Goal: Task Accomplishment & Management: Use online tool/utility

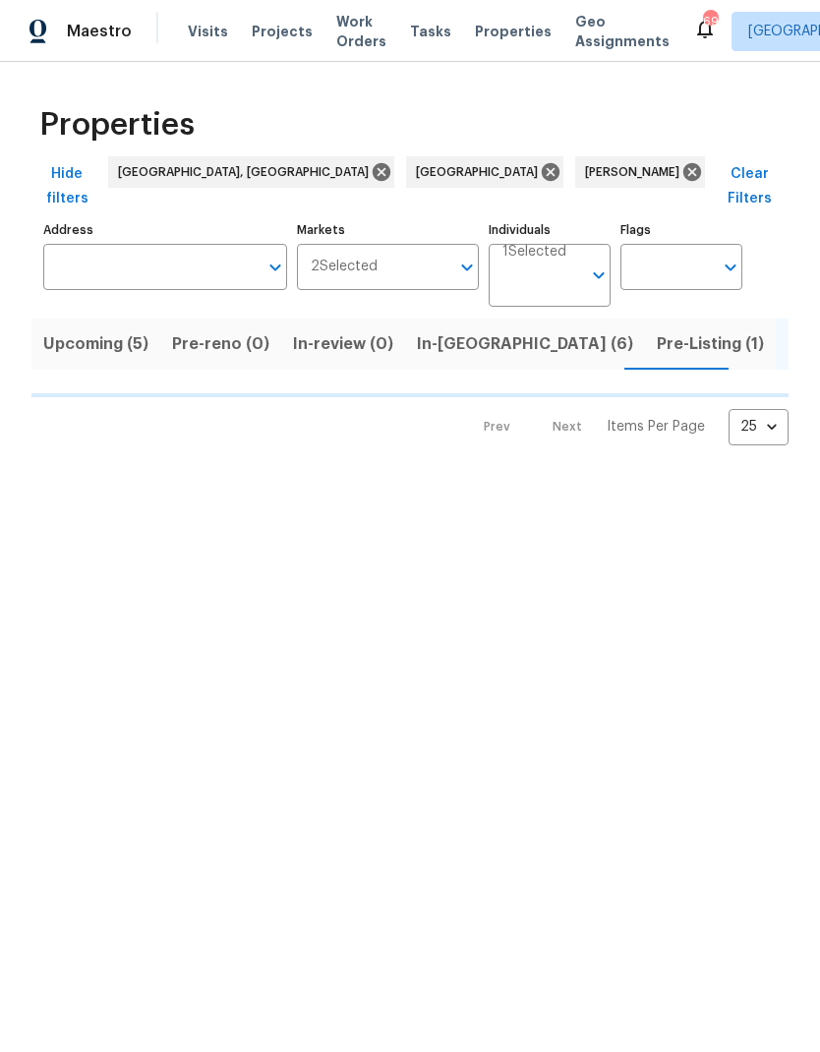
click at [456, 330] on span "In-[GEOGRAPHIC_DATA] (6)" at bounding box center [525, 344] width 216 height 28
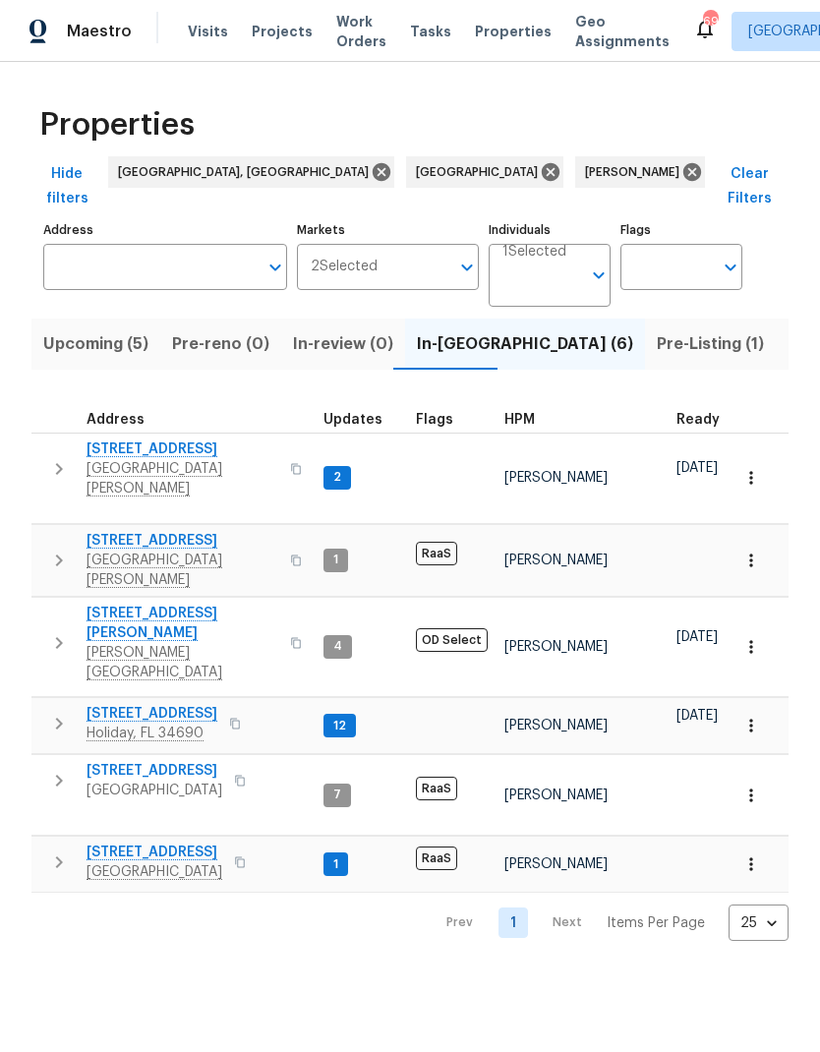
click at [148, 459] on span "[GEOGRAPHIC_DATA][PERSON_NAME]" at bounding box center [182, 478] width 192 height 39
click at [750, 468] on icon "button" at bounding box center [751, 478] width 20 height 20
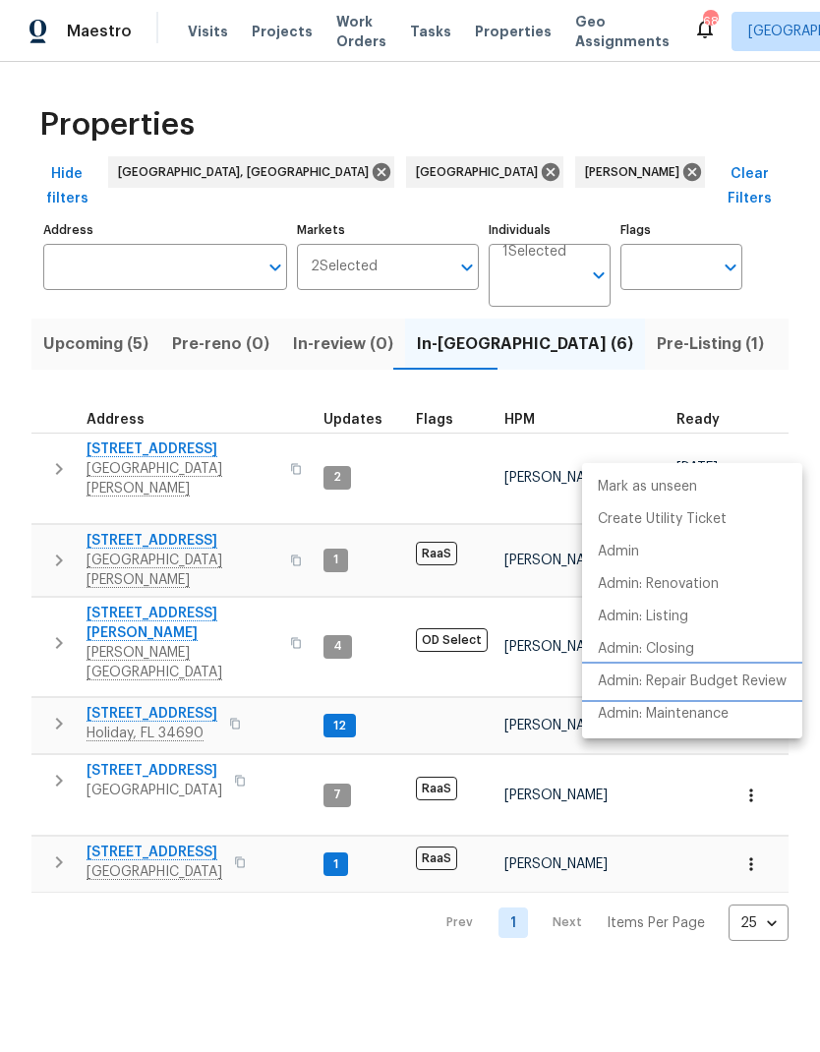
click at [757, 679] on p "Admin: Repair Budget Review" at bounding box center [692, 681] width 189 height 21
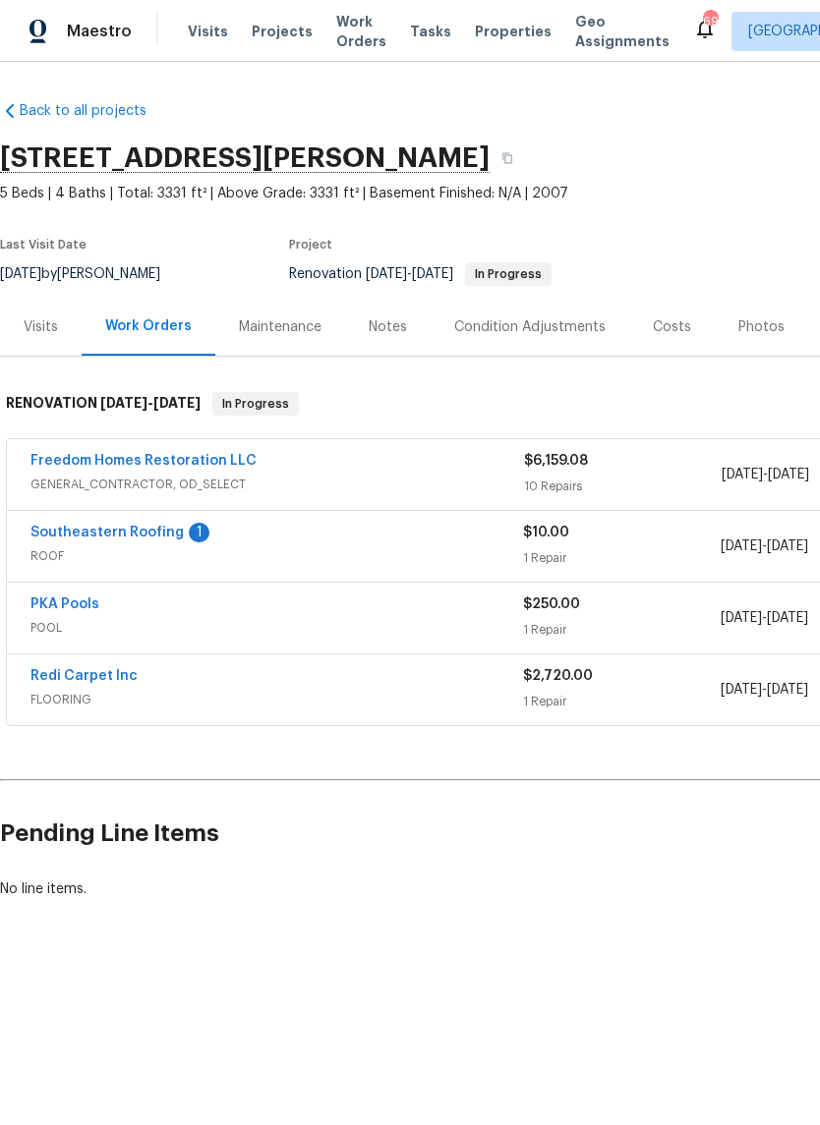
click at [379, 321] on div "Notes" at bounding box center [388, 327] width 38 height 20
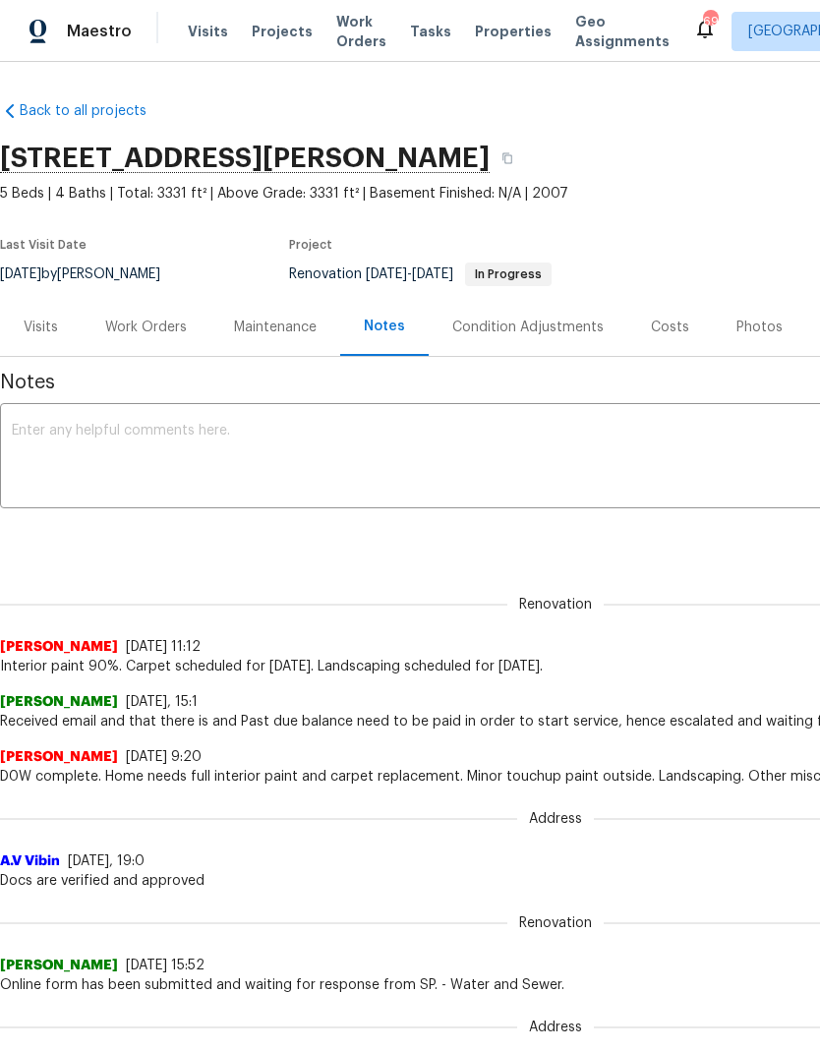
click at [159, 351] on div "Work Orders" at bounding box center [146, 327] width 129 height 58
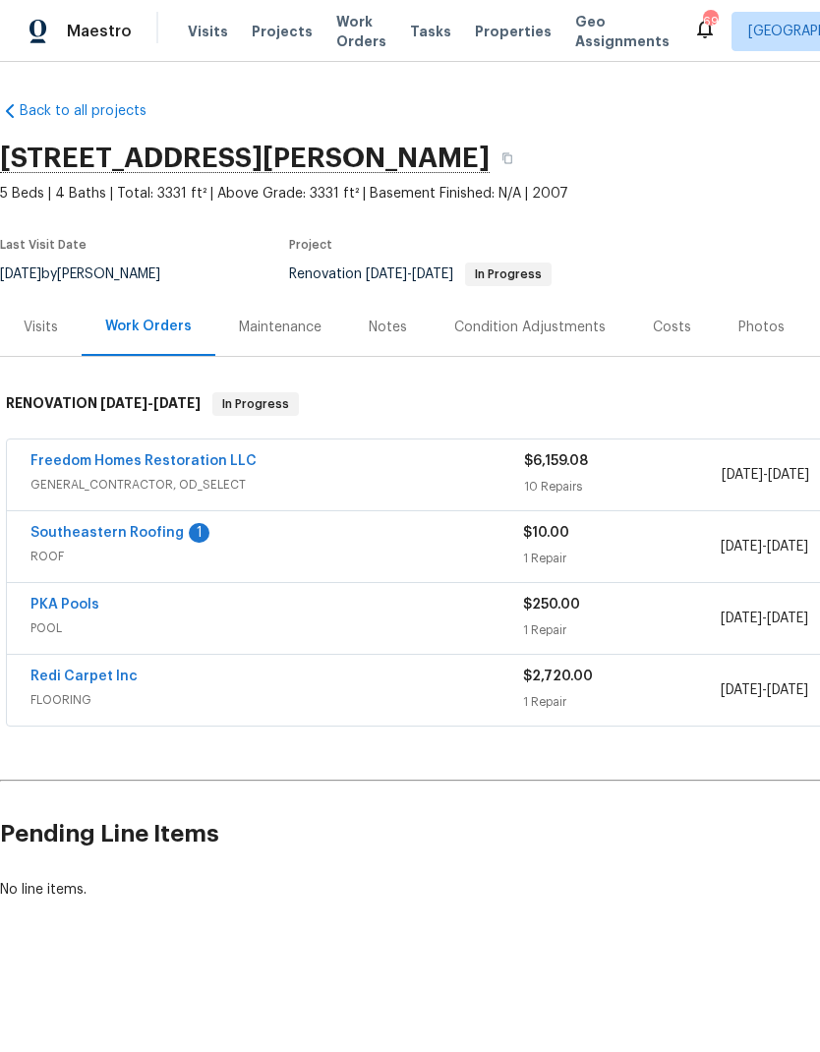
click at [312, 485] on span "GENERAL_CONTRACTOR, OD_SELECT" at bounding box center [276, 485] width 493 height 20
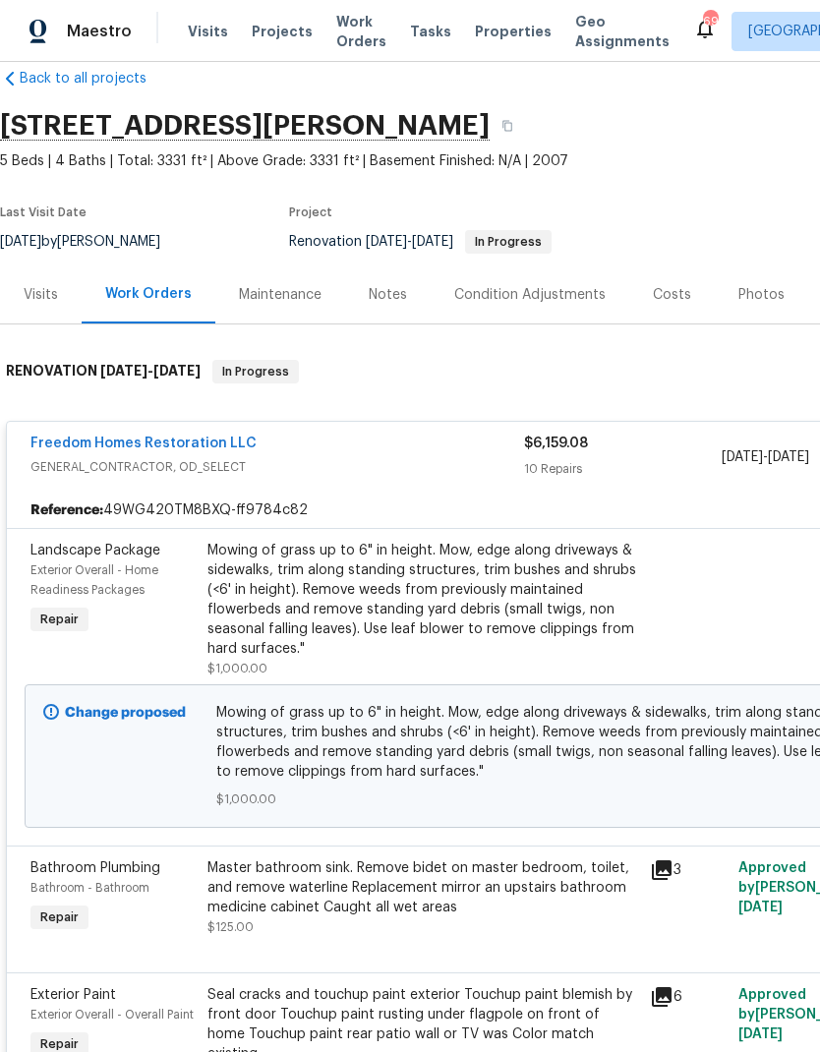
scroll to position [30, 0]
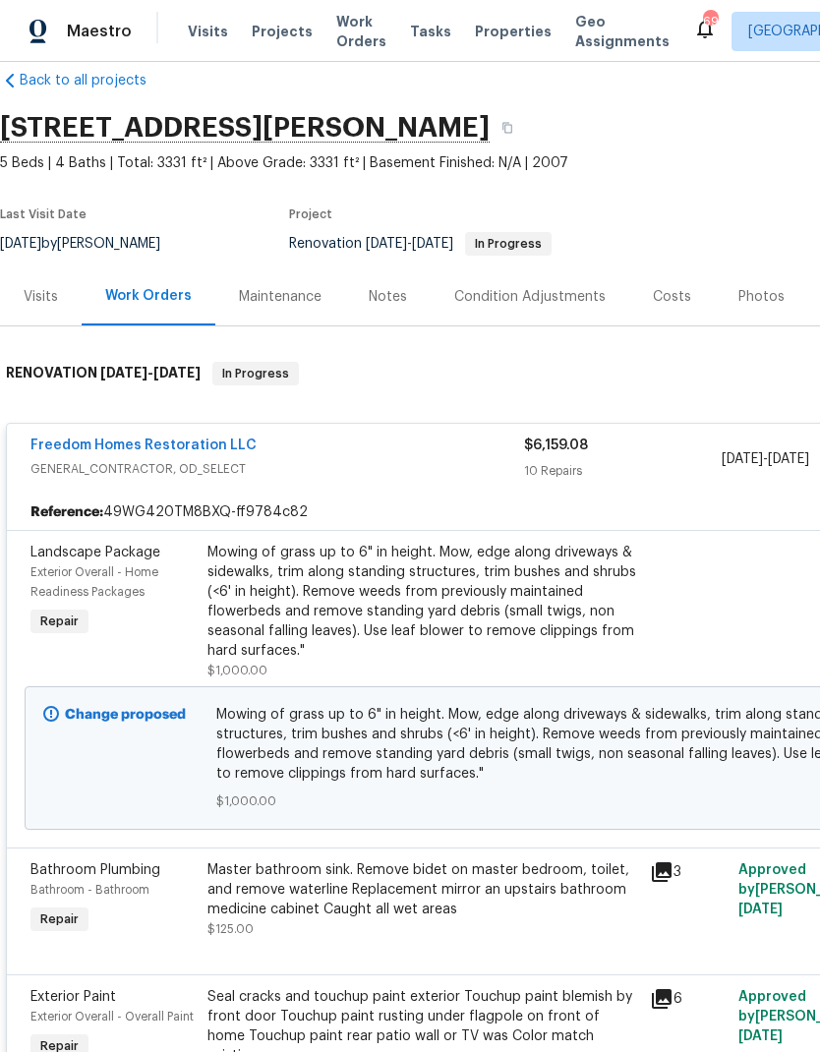
click at [217, 450] on link "Freedom Homes Restoration LLC" at bounding box center [143, 445] width 226 height 14
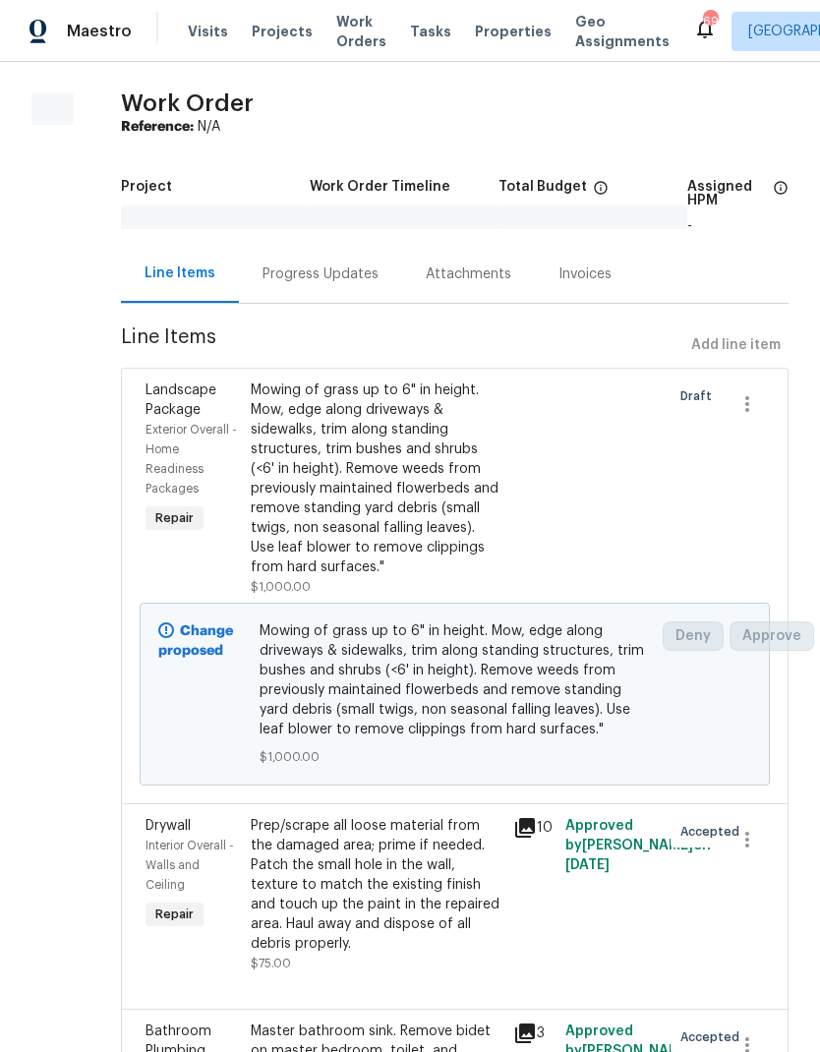
click at [750, 353] on div "Line Items Add line item" at bounding box center [454, 345] width 667 height 36
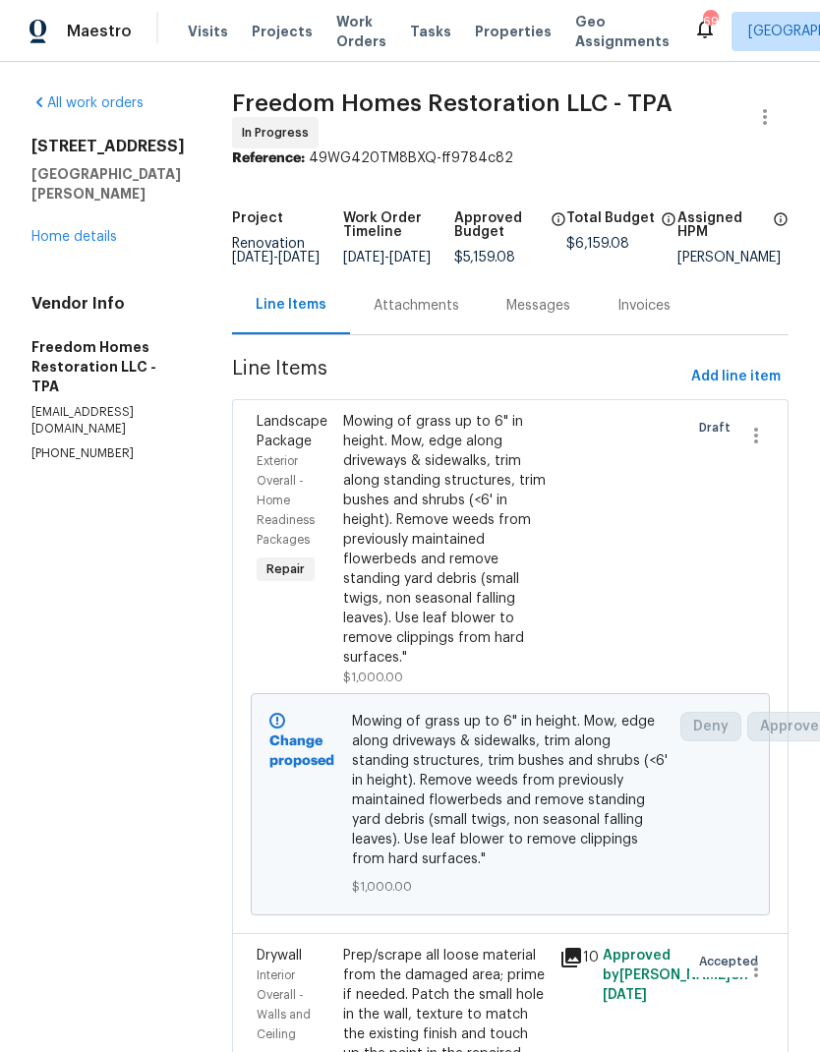
click at [337, 297] on div "Line Items" at bounding box center [291, 305] width 118 height 58
click at [755, 383] on span "Add line item" at bounding box center [735, 377] width 89 height 25
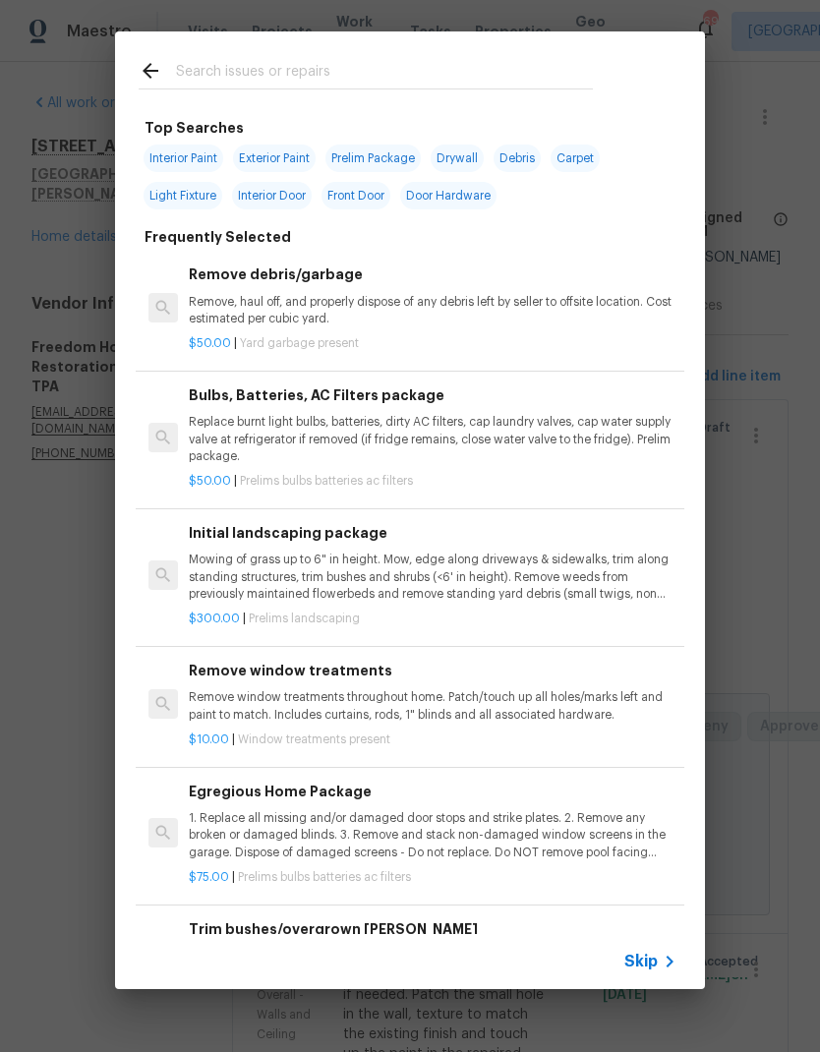
click at [669, 964] on icon at bounding box center [669, 961] width 7 height 12
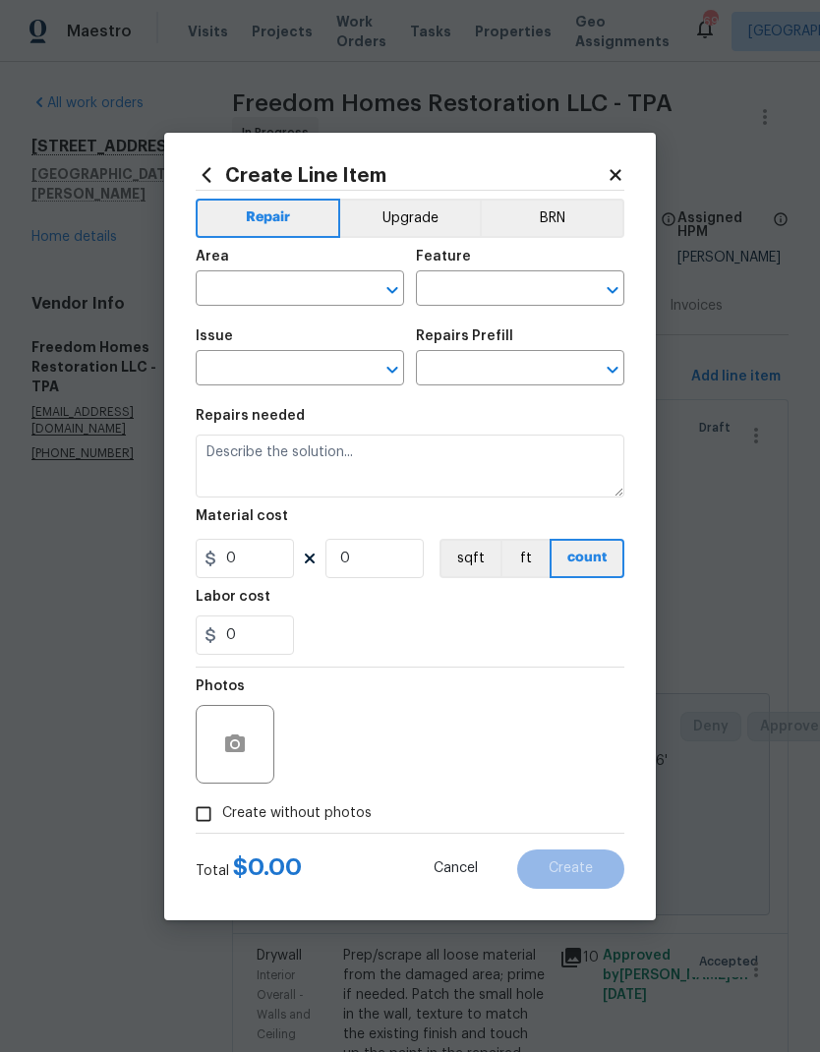
click at [296, 275] on input "text" at bounding box center [272, 290] width 153 height 30
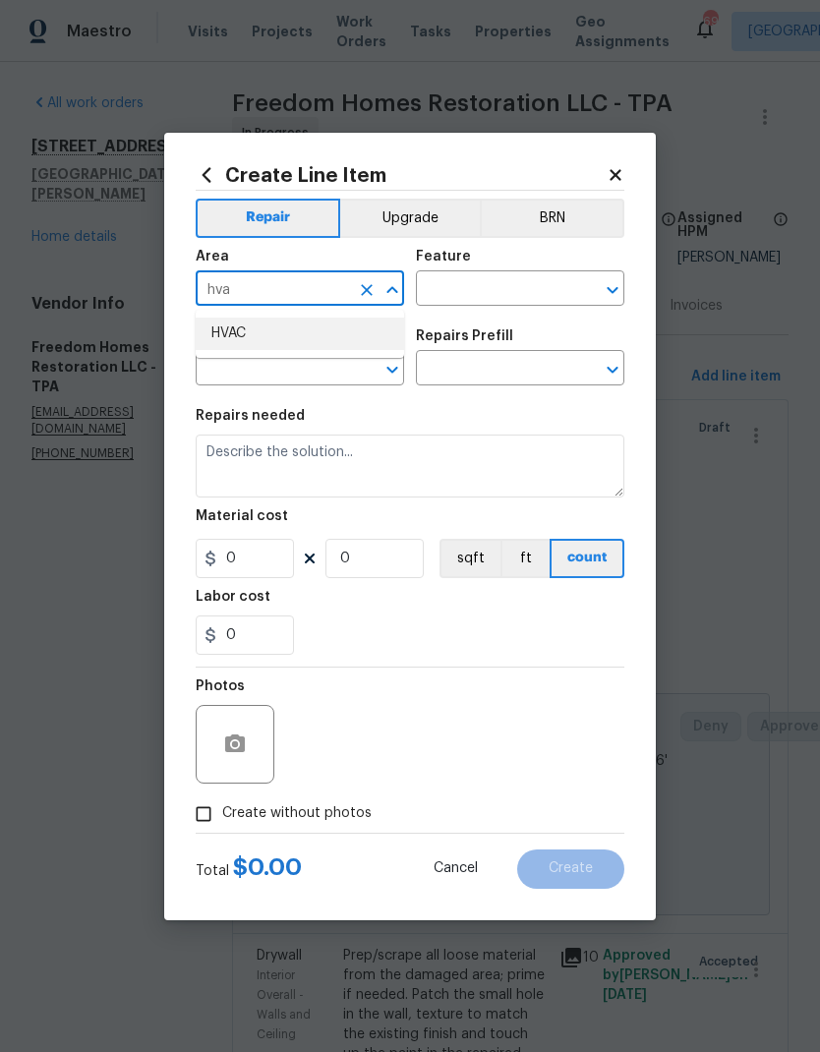
click at [338, 341] on li "HVAC" at bounding box center [300, 333] width 208 height 32
type input "HVAC"
click at [524, 283] on input "text" at bounding box center [492, 290] width 153 height 30
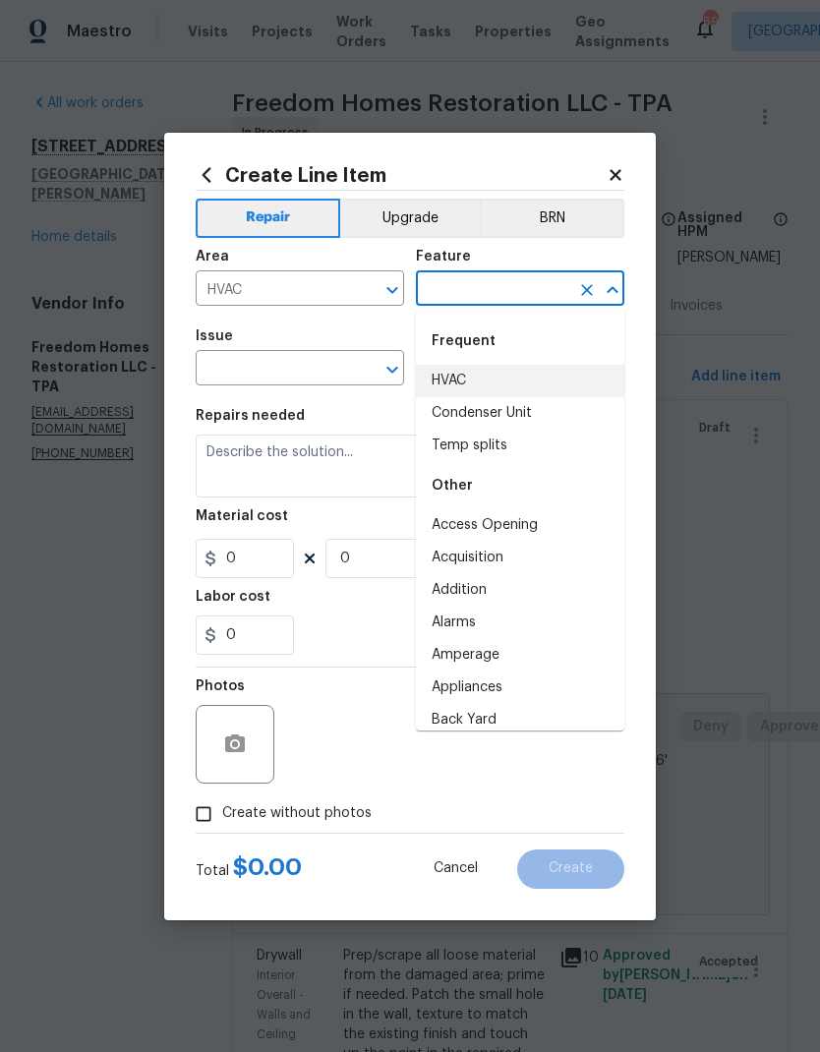
click at [530, 377] on li "HVAC" at bounding box center [520, 381] width 208 height 32
type input "HVAC"
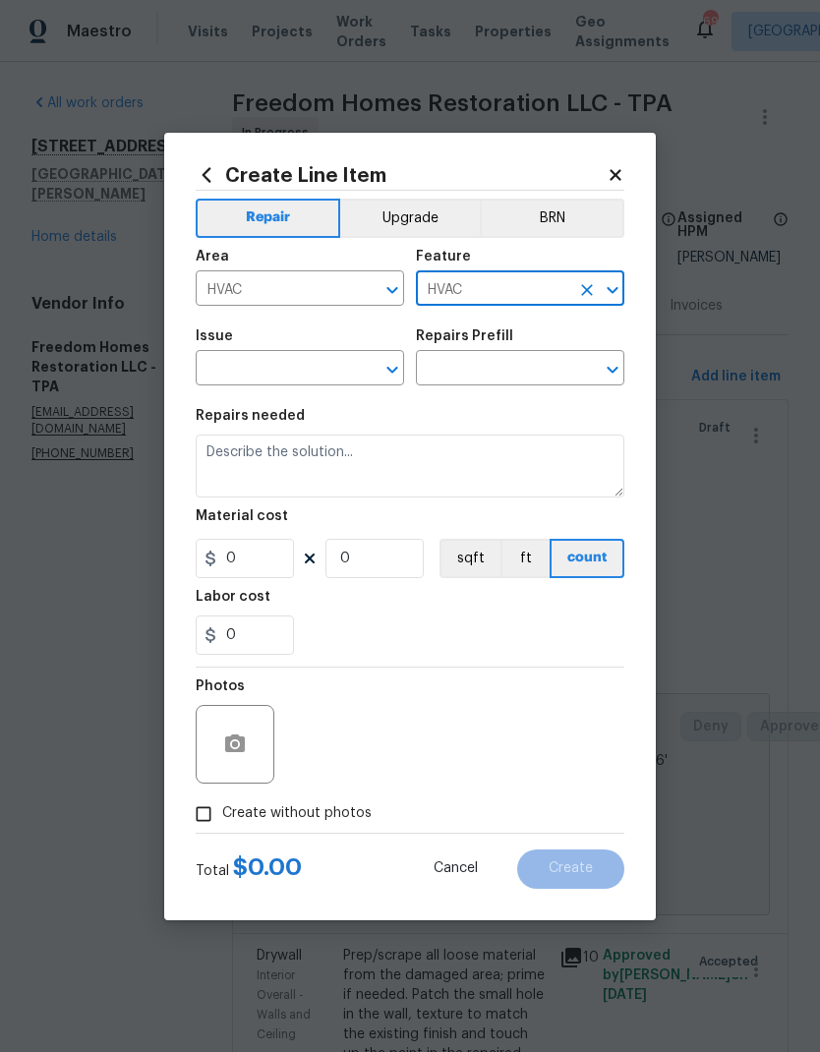
click at [318, 378] on input "text" at bounding box center [272, 370] width 153 height 30
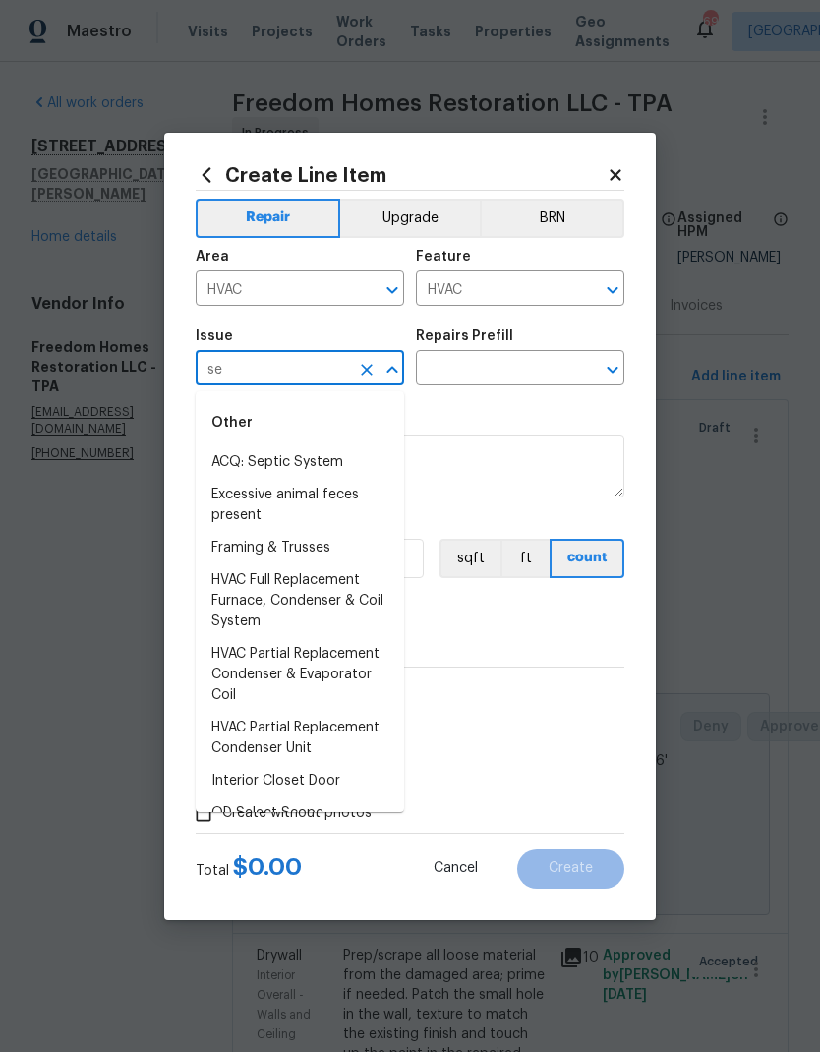
type input "ser"
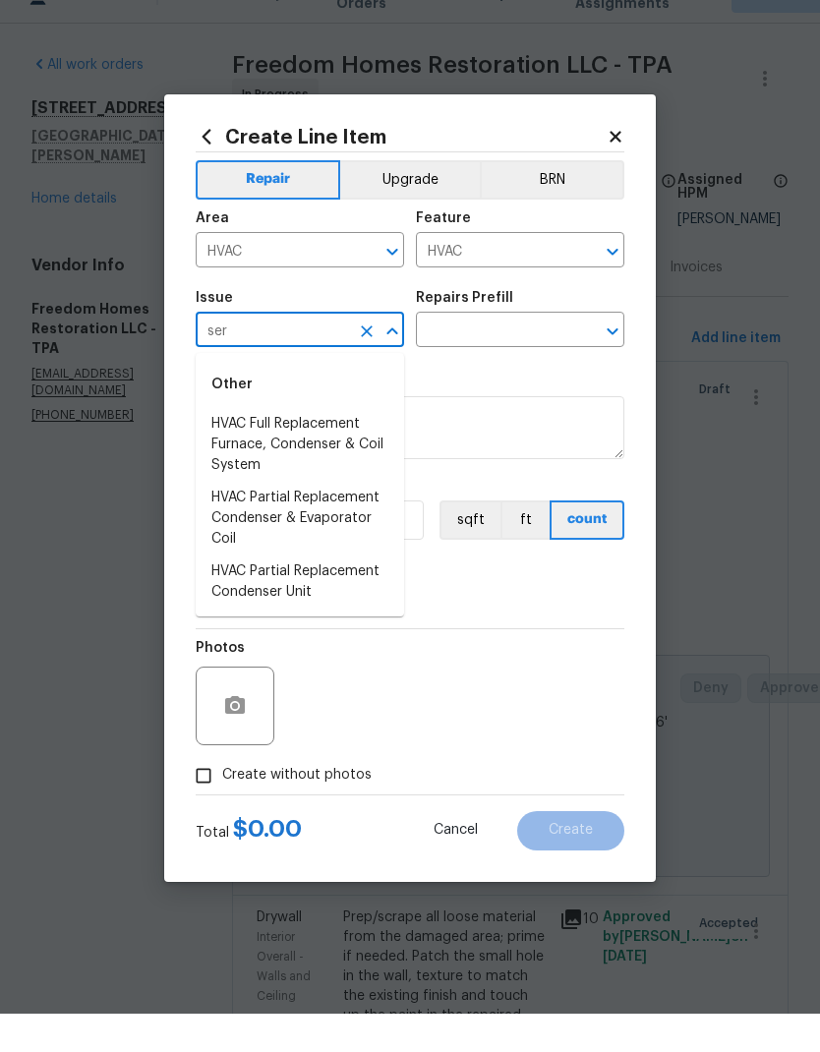
click at [622, 166] on icon at bounding box center [615, 175] width 18 height 18
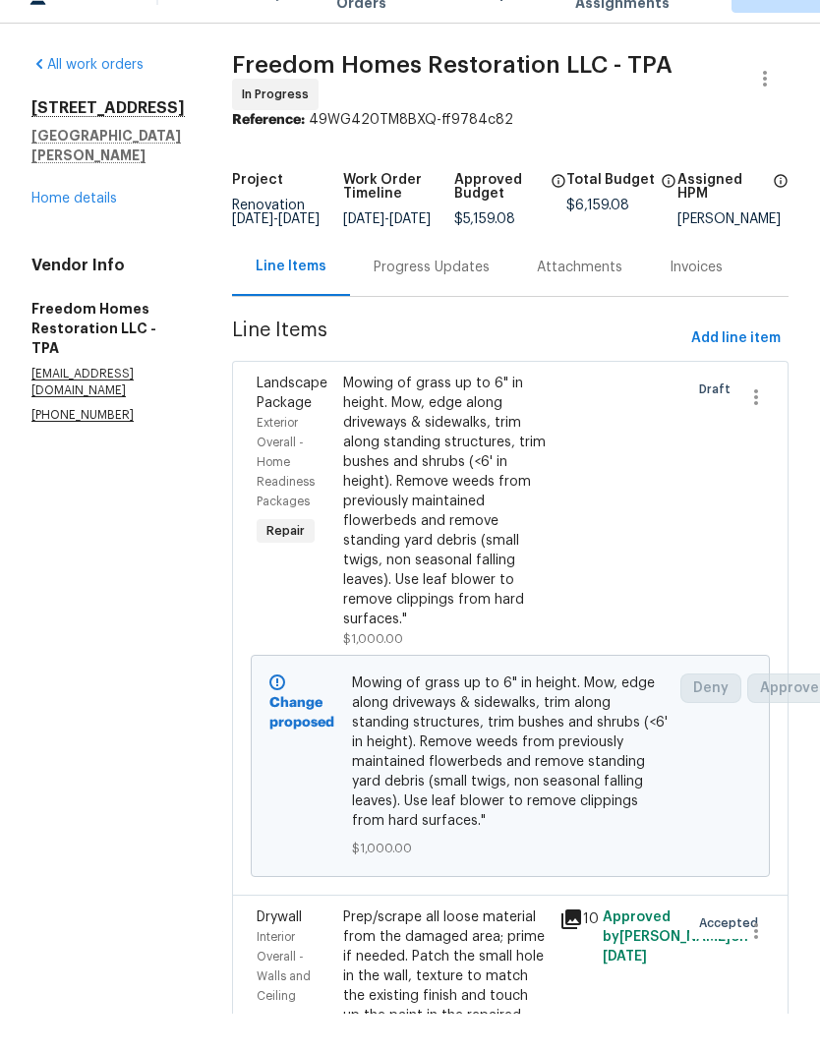
scroll to position [38, 0]
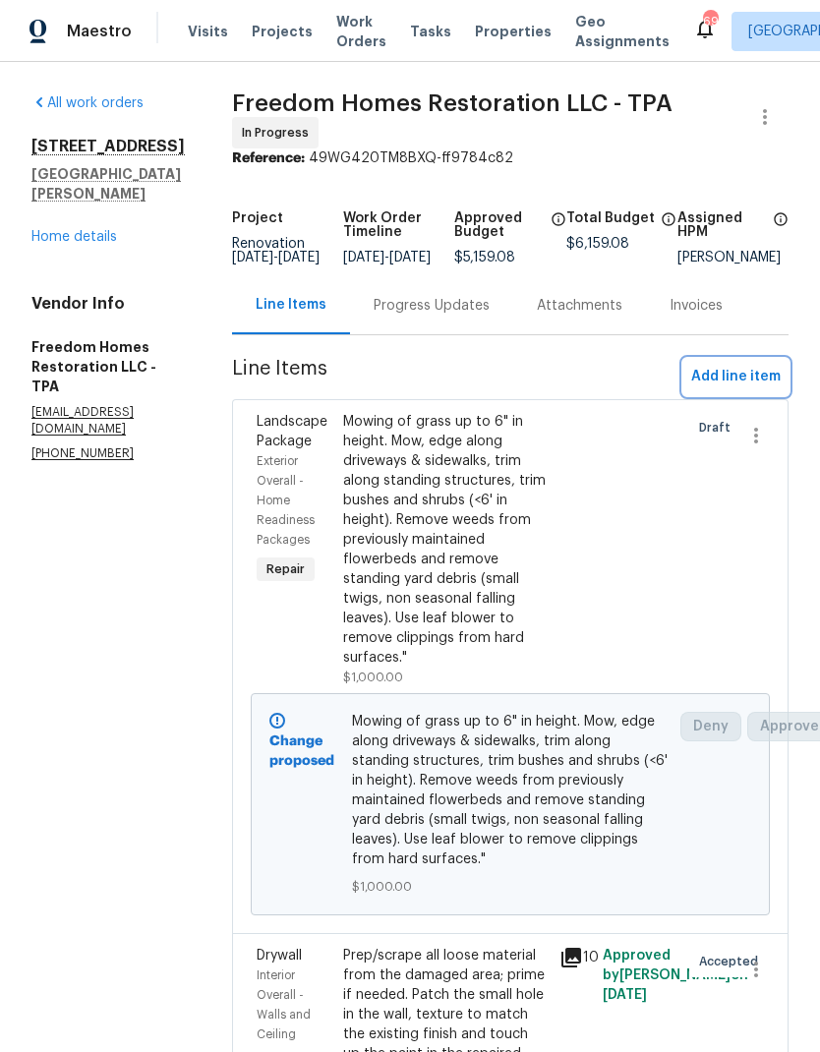
click at [758, 365] on span "Add line item" at bounding box center [735, 377] width 89 height 25
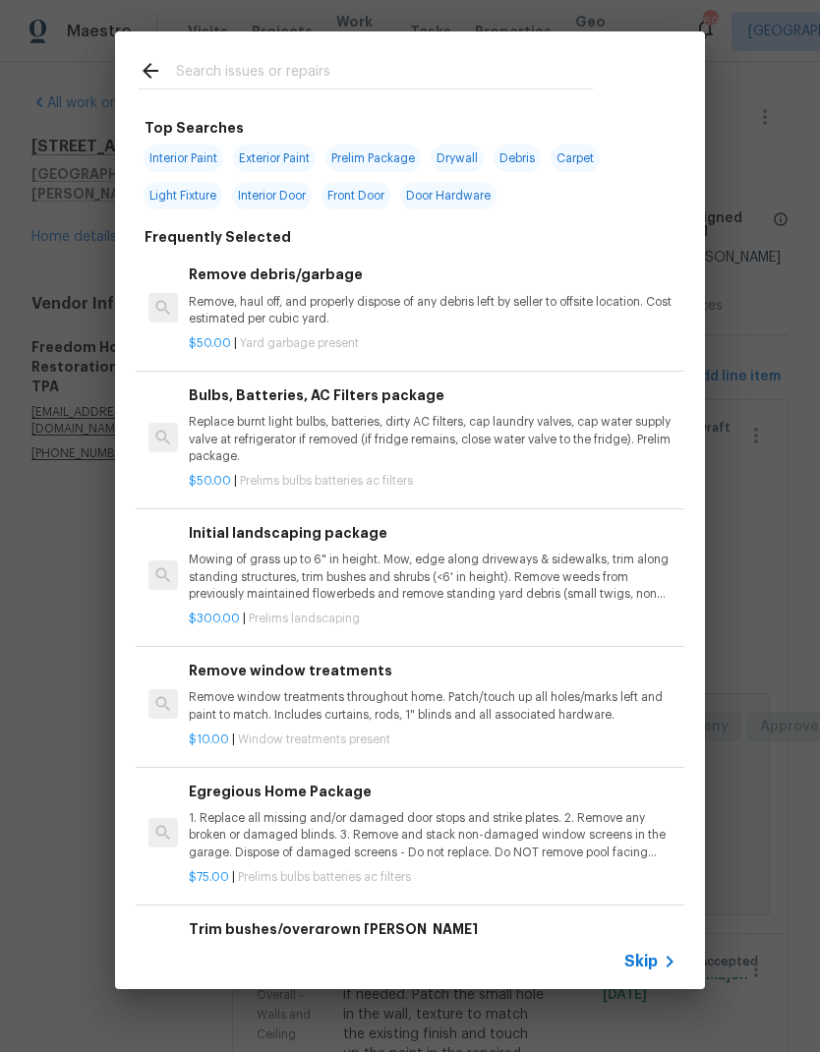
click at [502, 53] on div at bounding box center [365, 70] width 501 height 78
click at [348, 50] on div at bounding box center [365, 70] width 501 height 78
click at [296, 59] on input "text" at bounding box center [384, 73] width 417 height 29
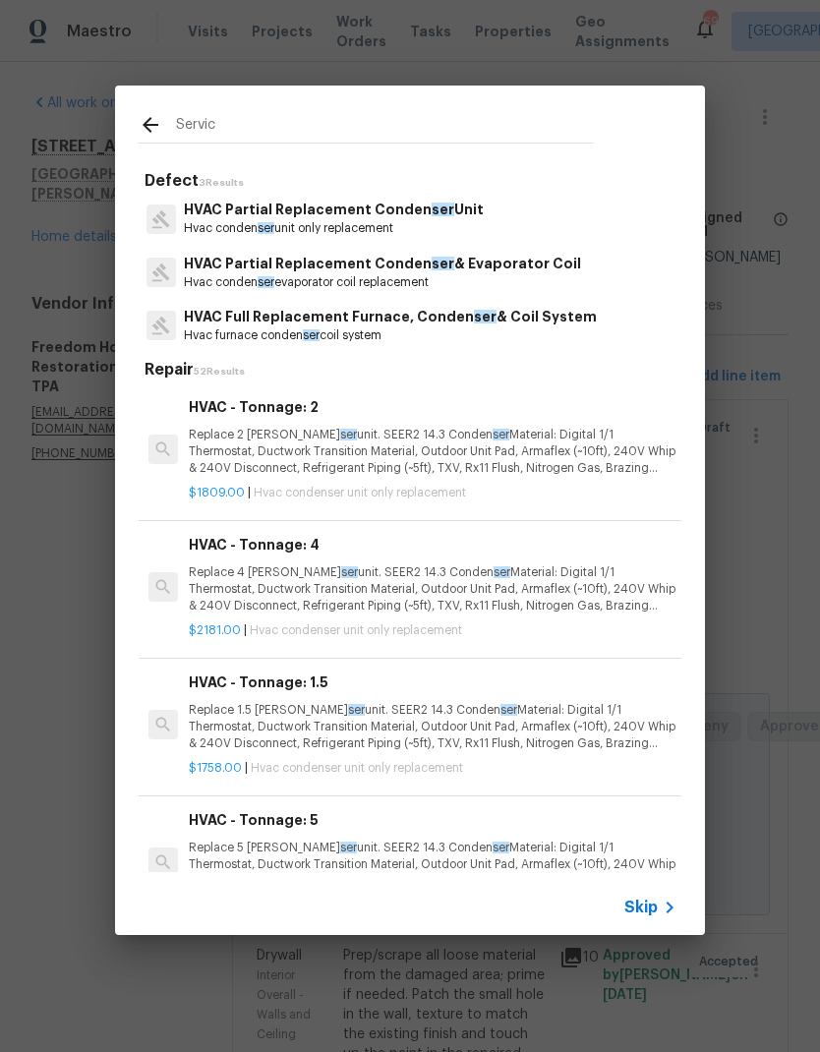
type input "Service"
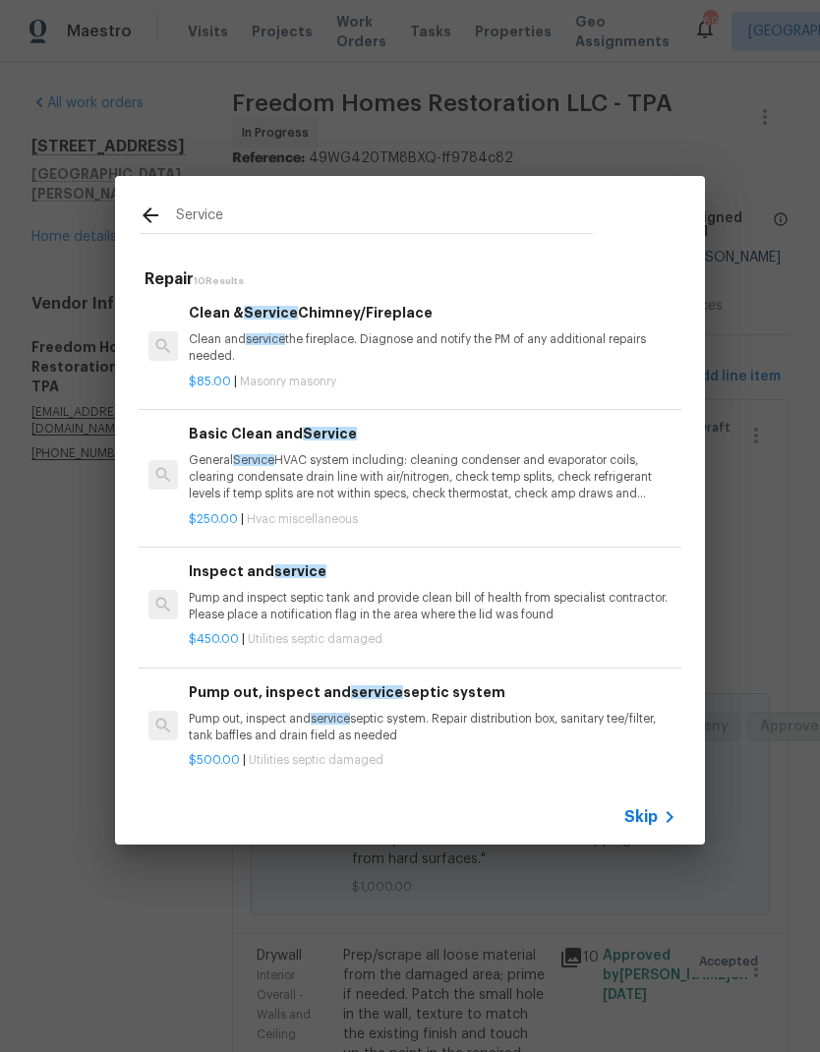
scroll to position [661, 0]
click at [532, 481] on p "General Service HVAC system including: cleaning condenser and evaporator coils,…" at bounding box center [433, 478] width 488 height 50
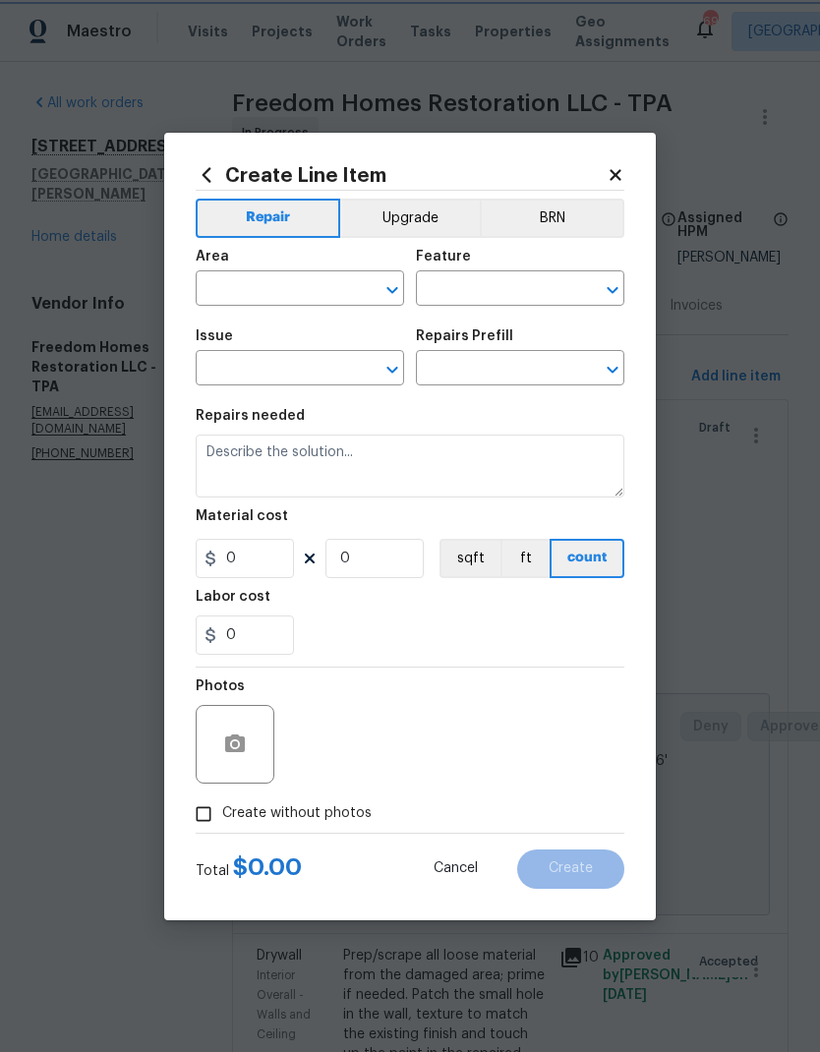
type input "HVAC"
type input "HVAC Extras"
type textarea "General Service HVAC system including: cleaning condenser and evaporator coils,…"
type input "1"
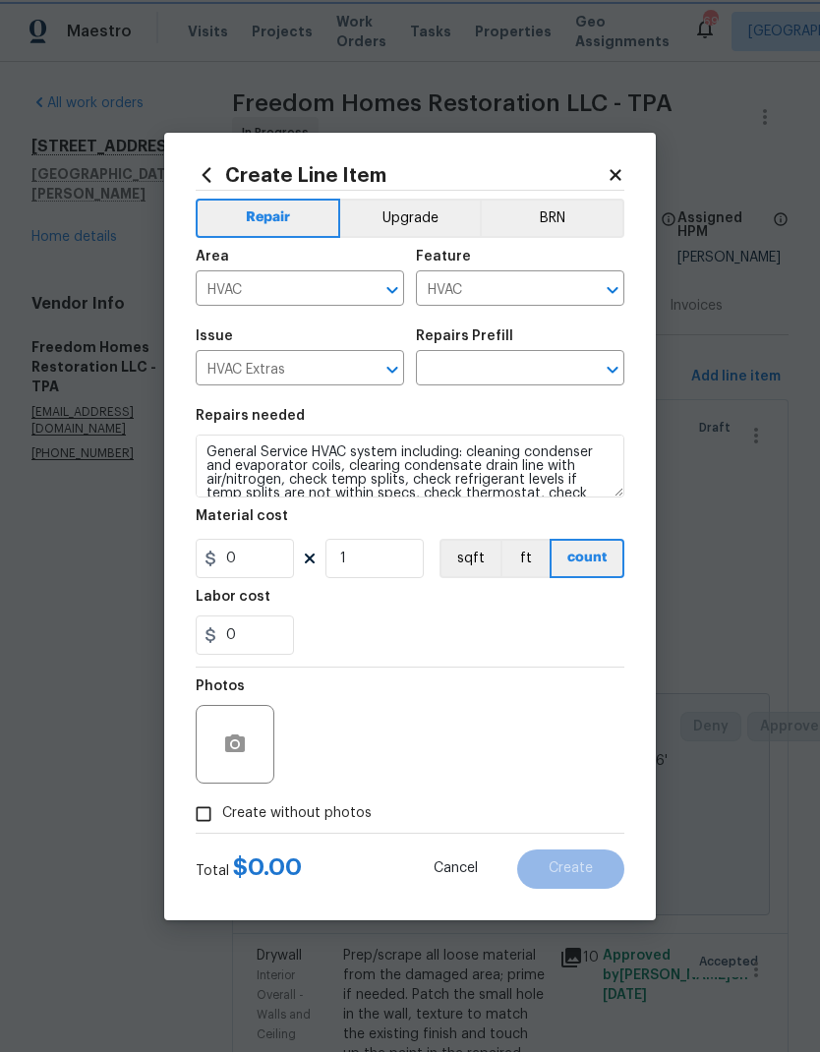
type input "Basic Clean and Service $250.00"
type input "250"
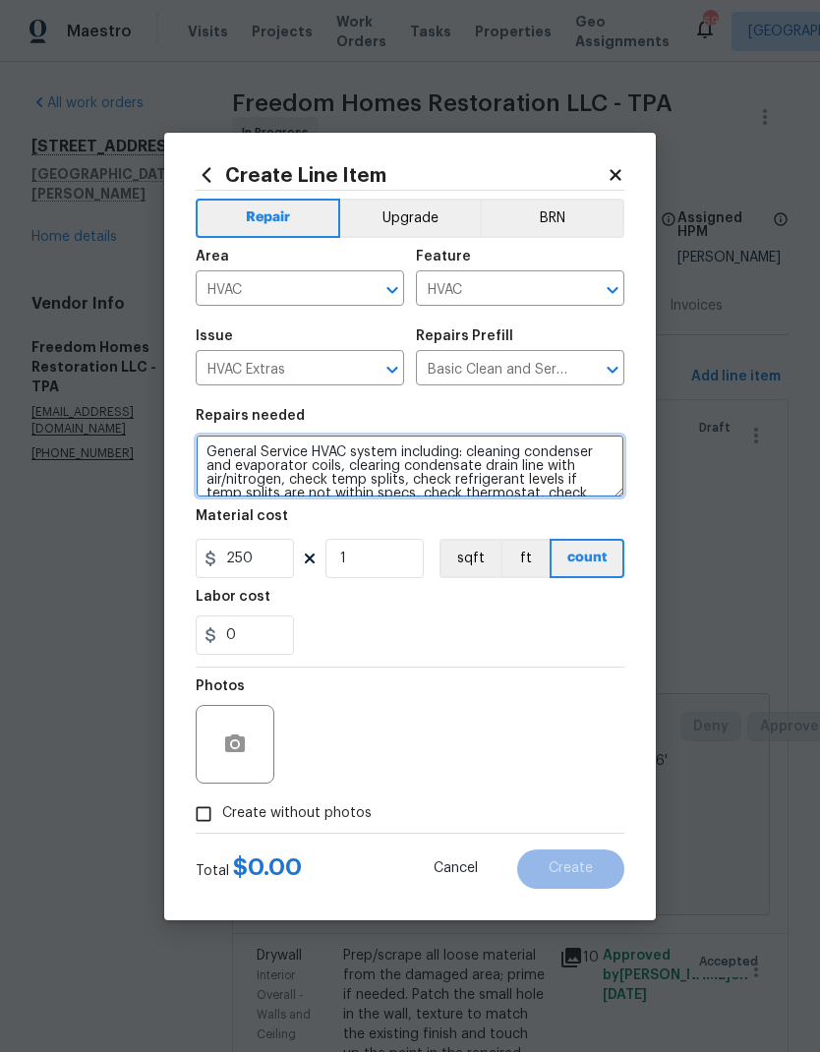
click at [539, 477] on textarea "General Service HVAC system including: cleaning condenser and evaporator coils,…" at bounding box center [410, 465] width 429 height 63
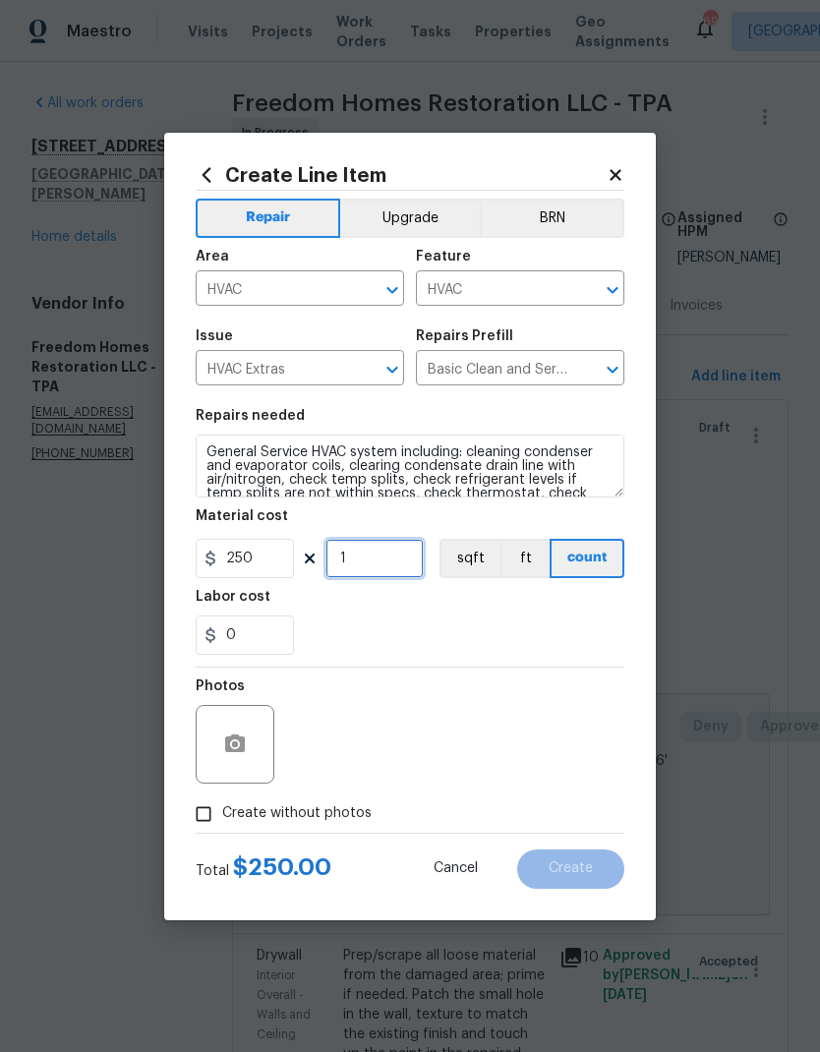
click at [379, 548] on input "1" at bounding box center [374, 558] width 98 height 39
click at [390, 575] on input "1" at bounding box center [374, 558] width 98 height 39
type input "2"
click at [297, 813] on span "Create without photos" at bounding box center [296, 813] width 149 height 21
click at [222, 813] on input "Create without photos" at bounding box center [203, 813] width 37 height 37
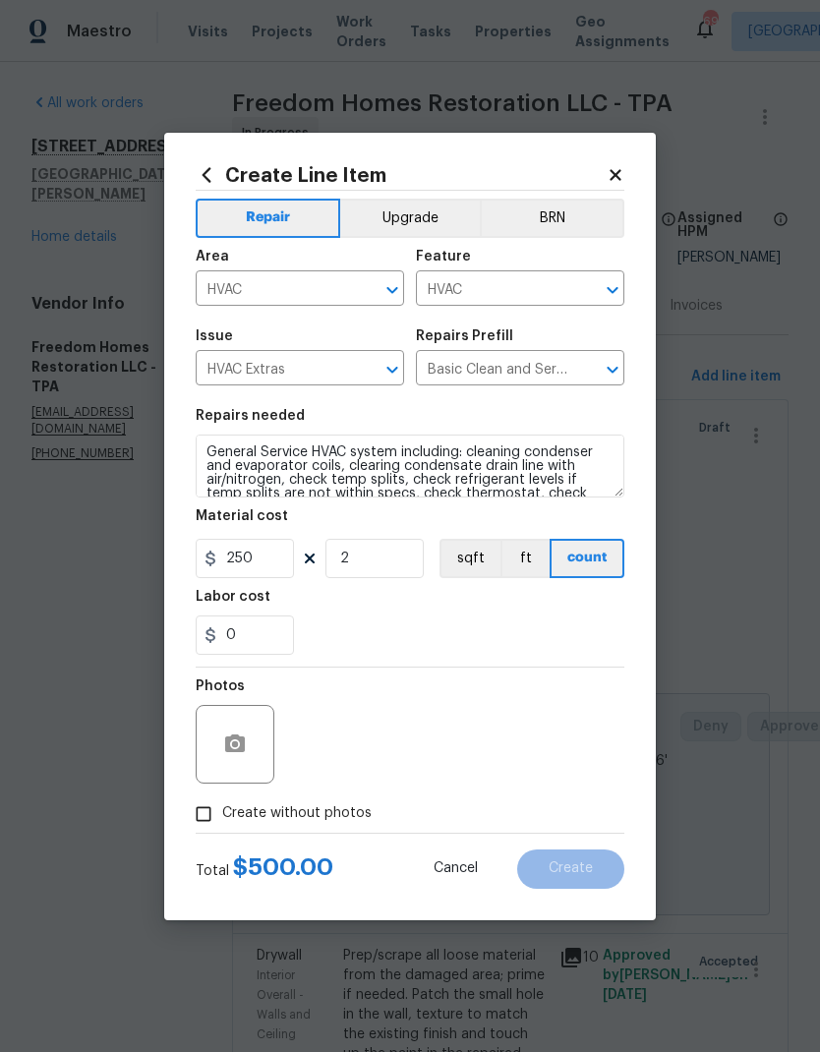
checkbox input "true"
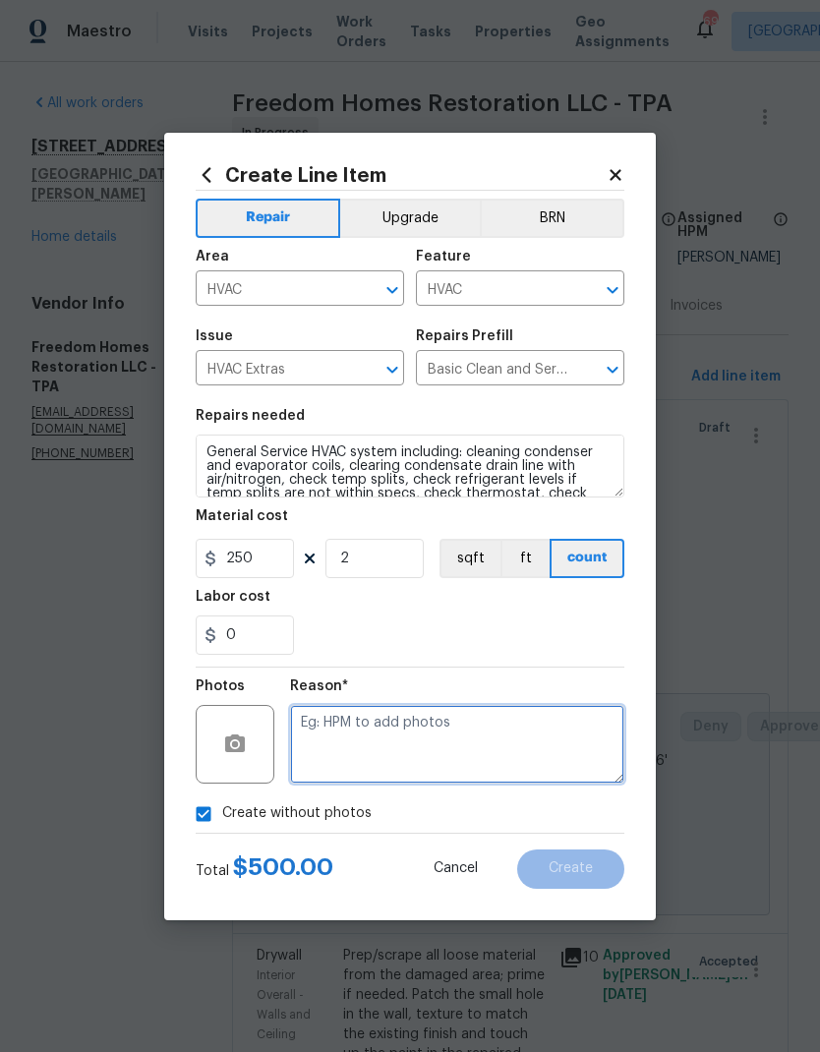
click at [422, 718] on textarea at bounding box center [457, 744] width 334 height 79
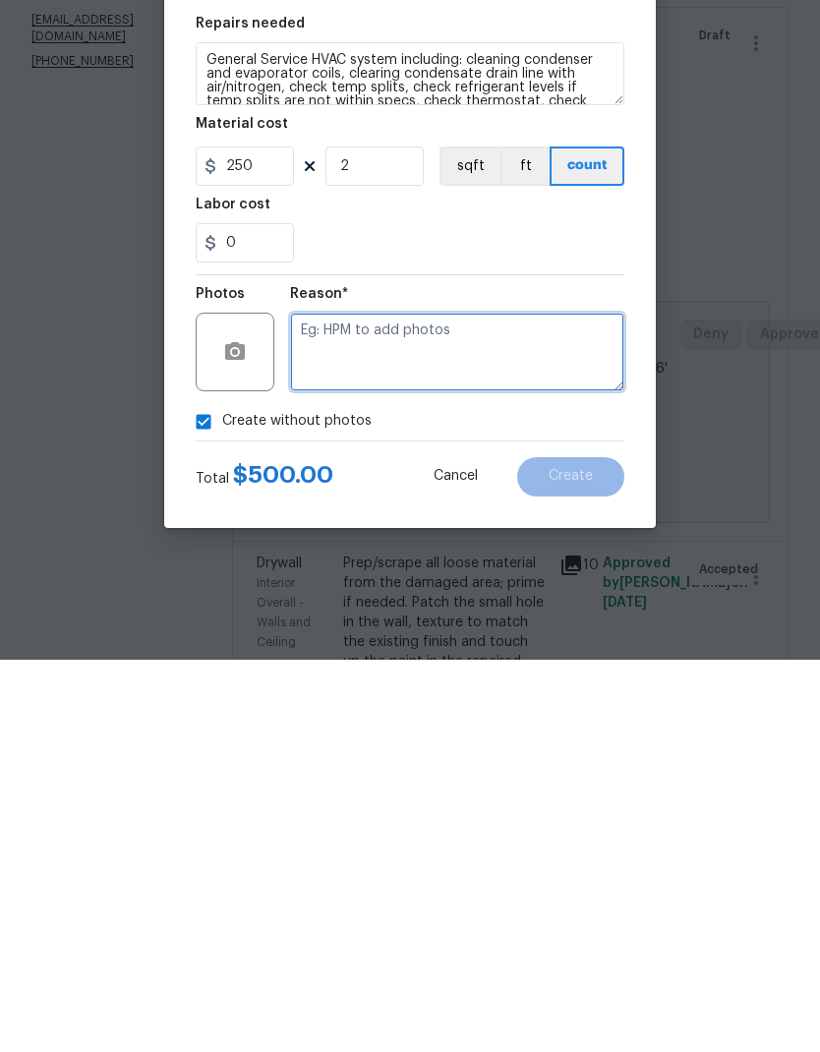
click at [536, 705] on textarea at bounding box center [457, 744] width 334 height 79
type textarea "System won’t upload photos."
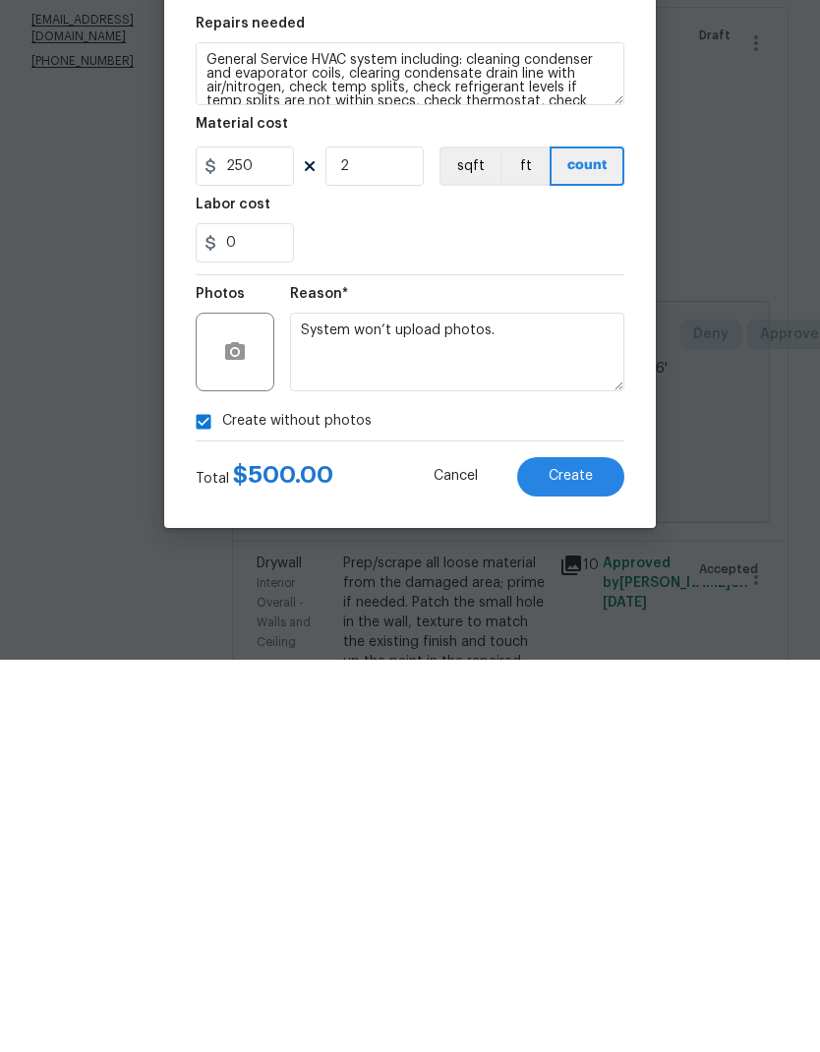
click at [593, 849] on button "Create" at bounding box center [570, 868] width 107 height 39
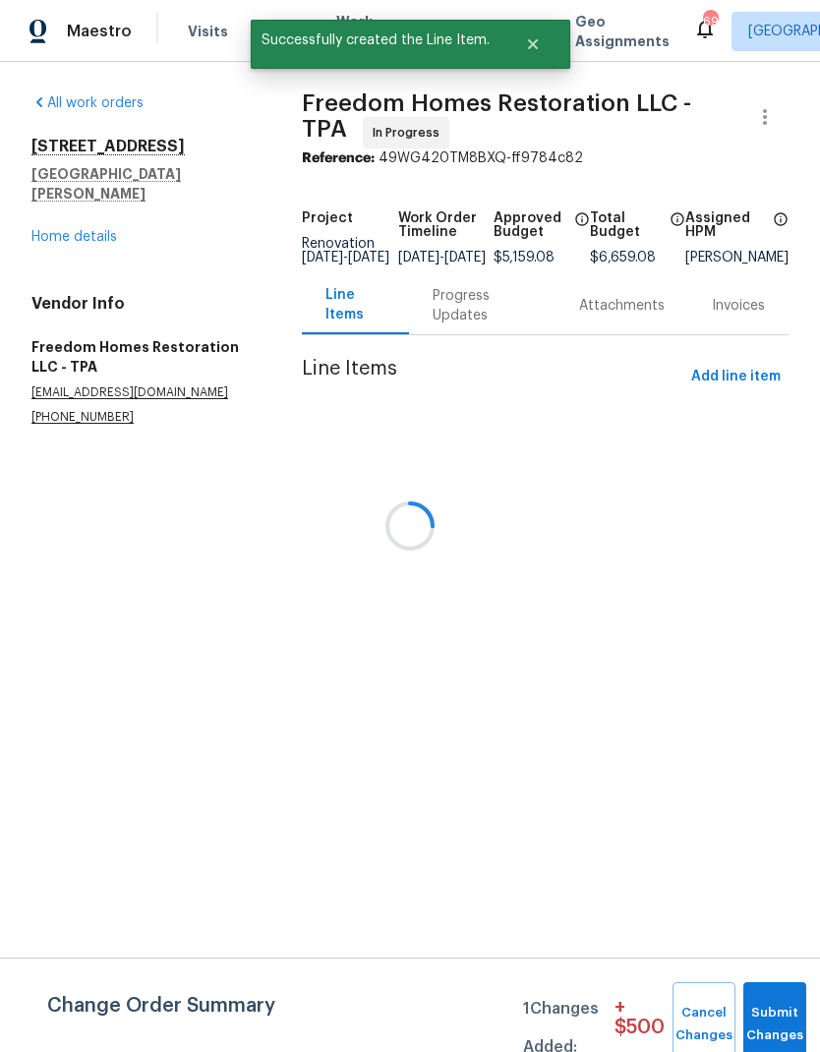
scroll to position [0, 0]
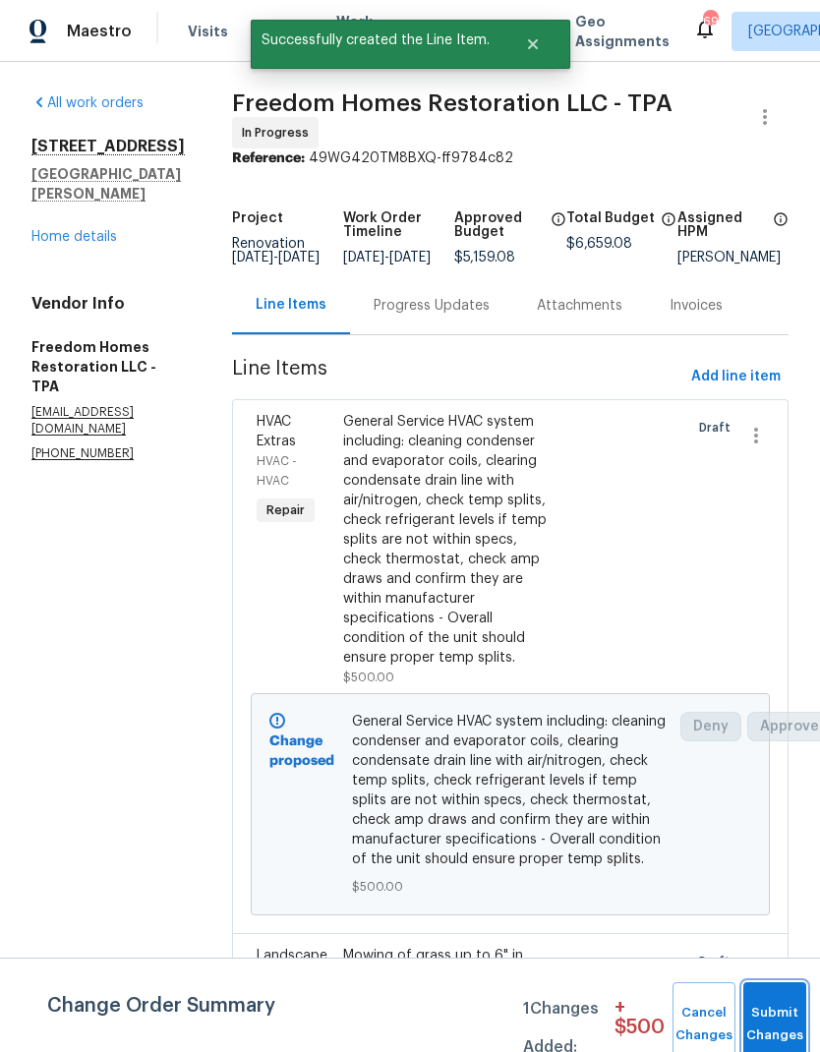
click at [773, 1009] on button "Submit Changes" at bounding box center [774, 1024] width 63 height 85
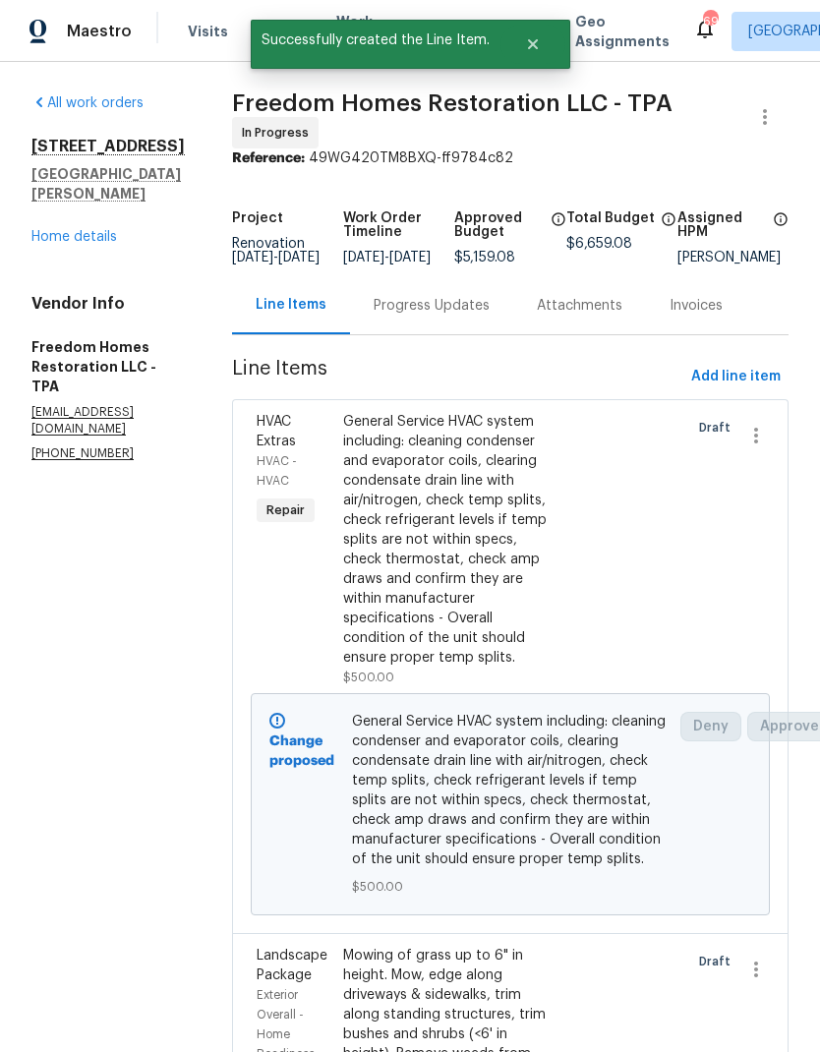
click at [70, 241] on link "Home details" at bounding box center [74, 237] width 86 height 14
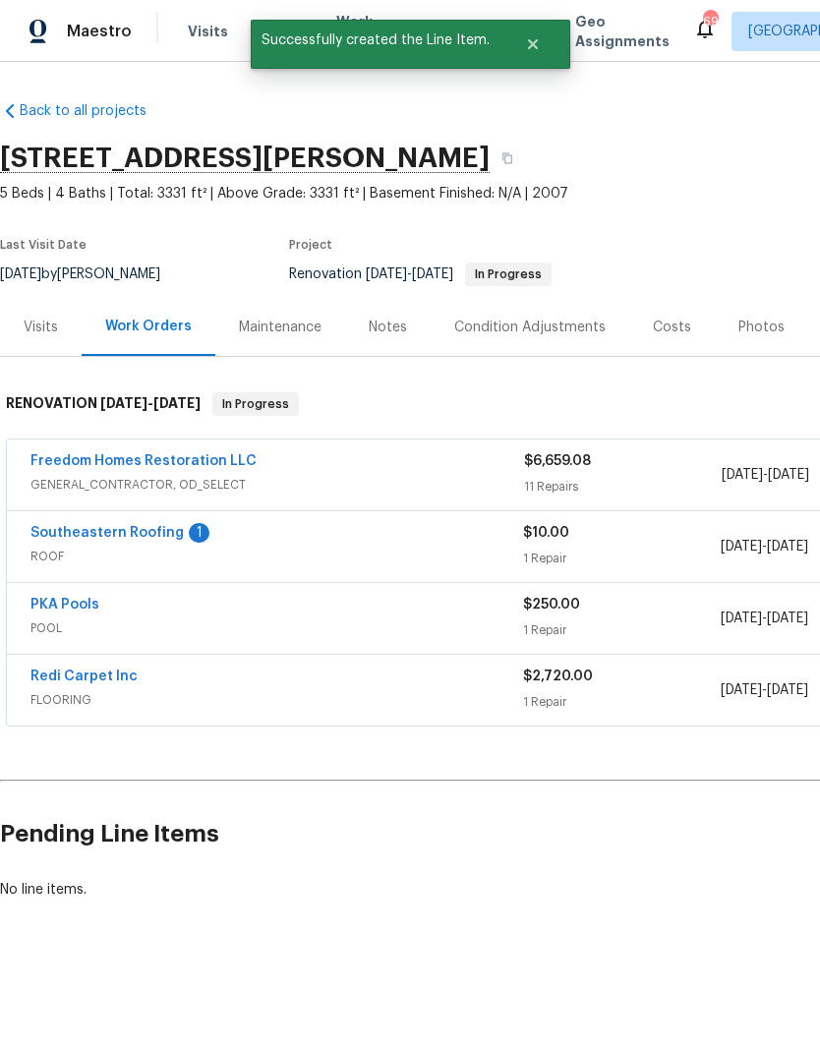
click at [63, 526] on link "Southeastern Roofing" at bounding box center [106, 533] width 153 height 14
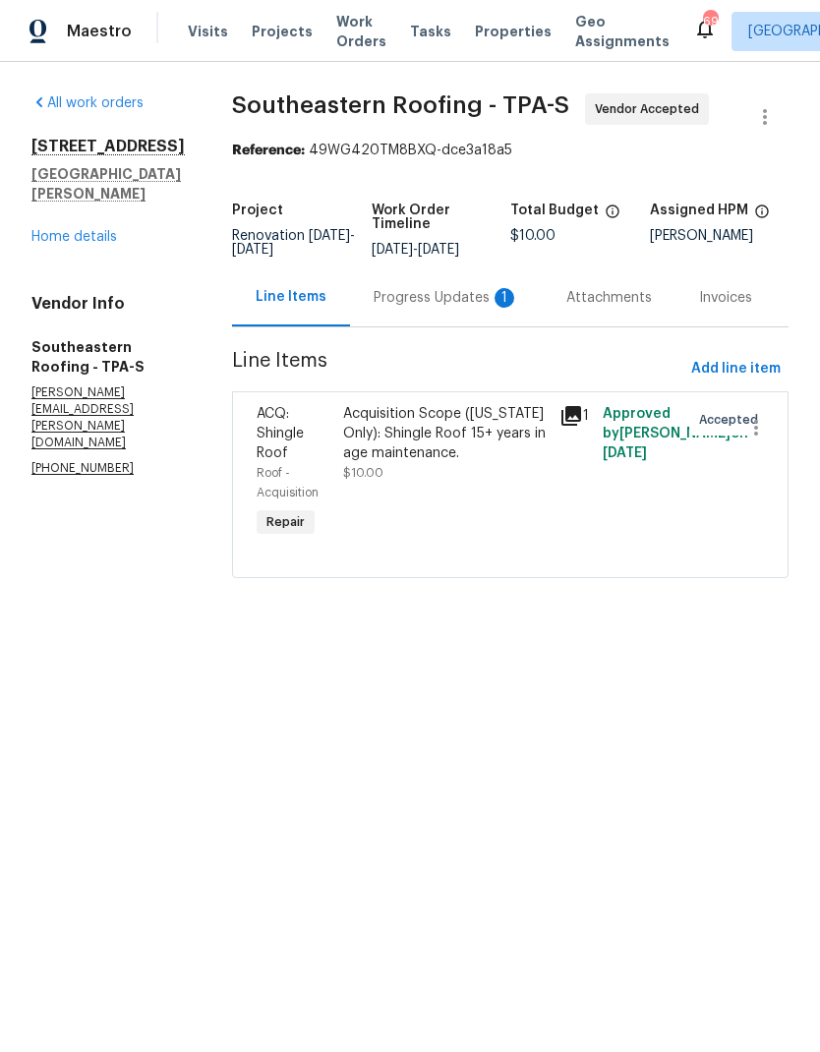
click at [453, 308] on div "Progress Updates 1" at bounding box center [446, 298] width 145 height 20
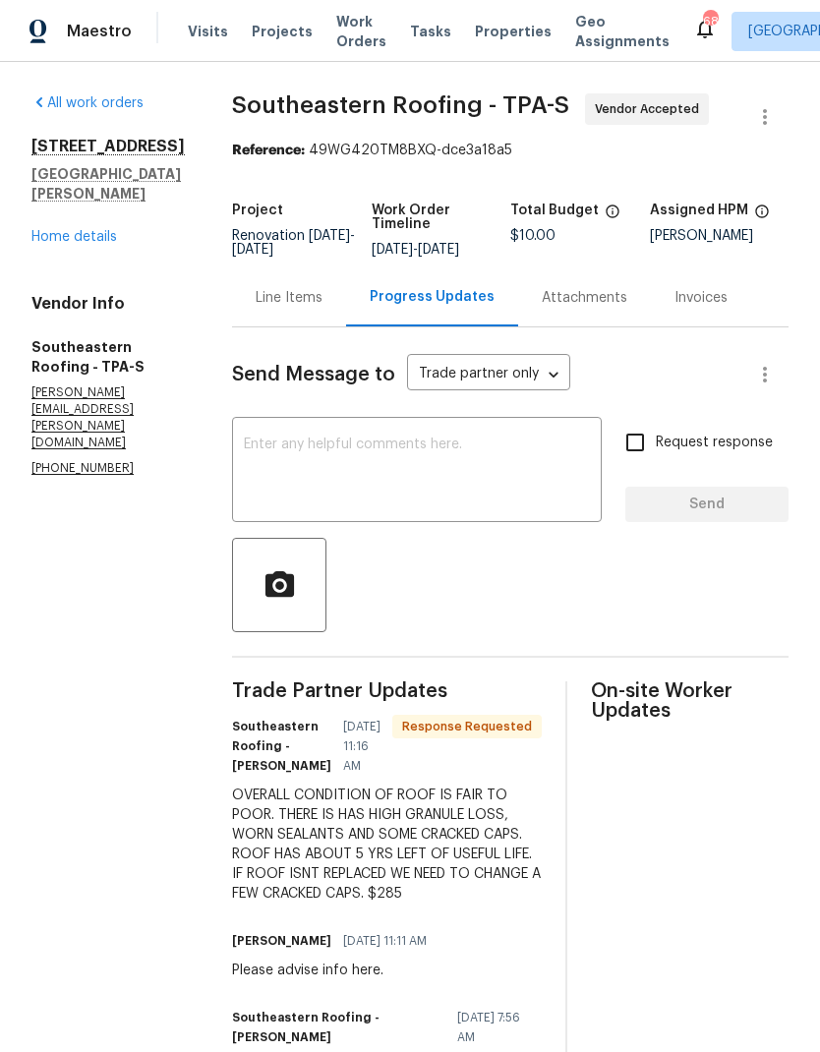
click at [542, 476] on textarea at bounding box center [417, 471] width 346 height 69
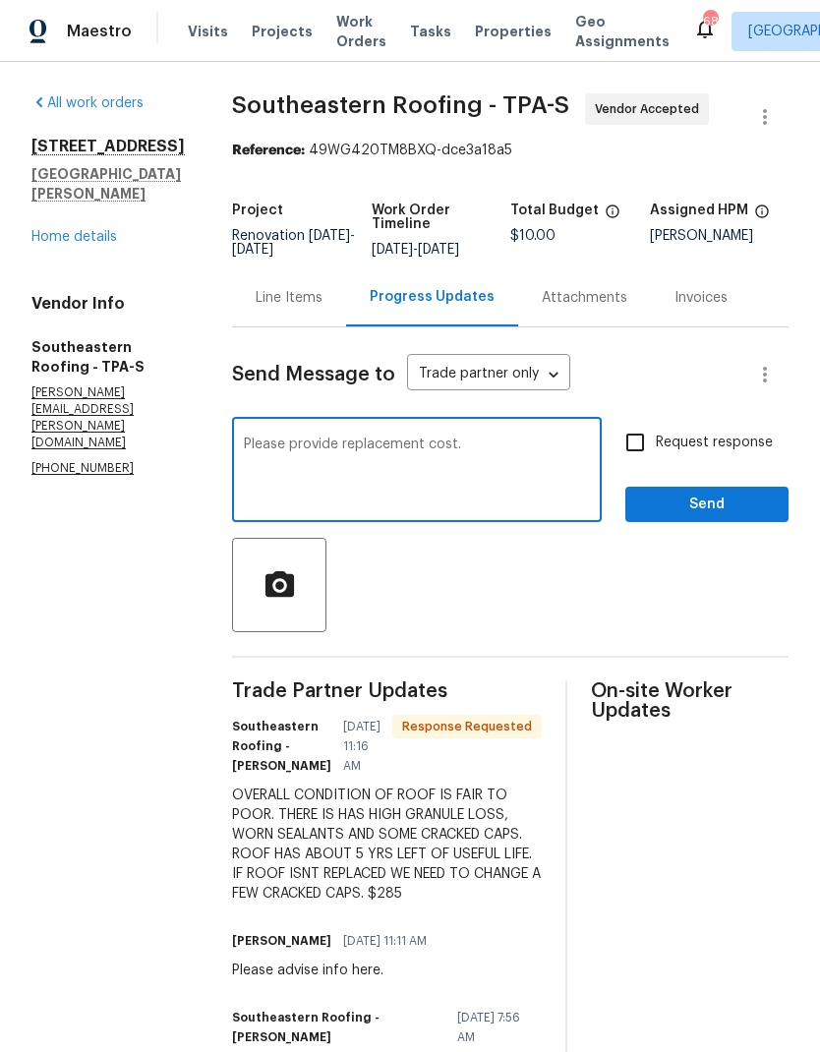
type textarea "Please provide replacement cost."
click at [640, 439] on input "Request response" at bounding box center [634, 442] width 41 height 41
checkbox input "true"
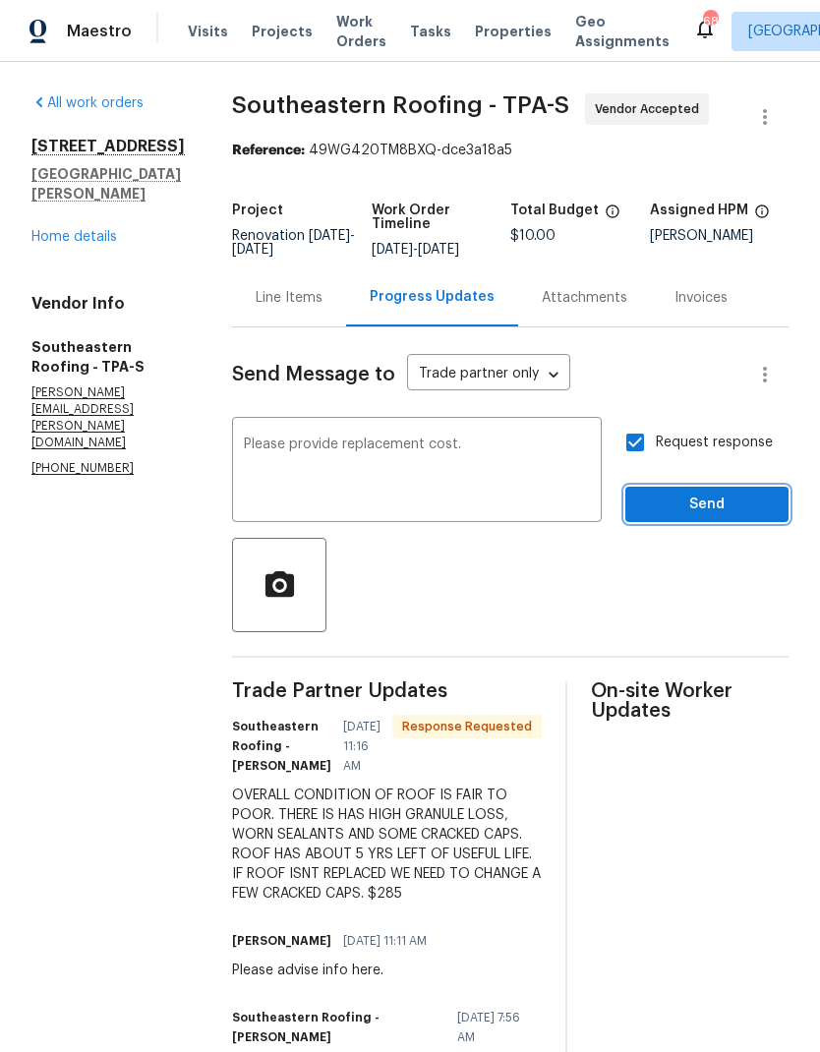
click at [716, 504] on span "Send" at bounding box center [707, 504] width 132 height 25
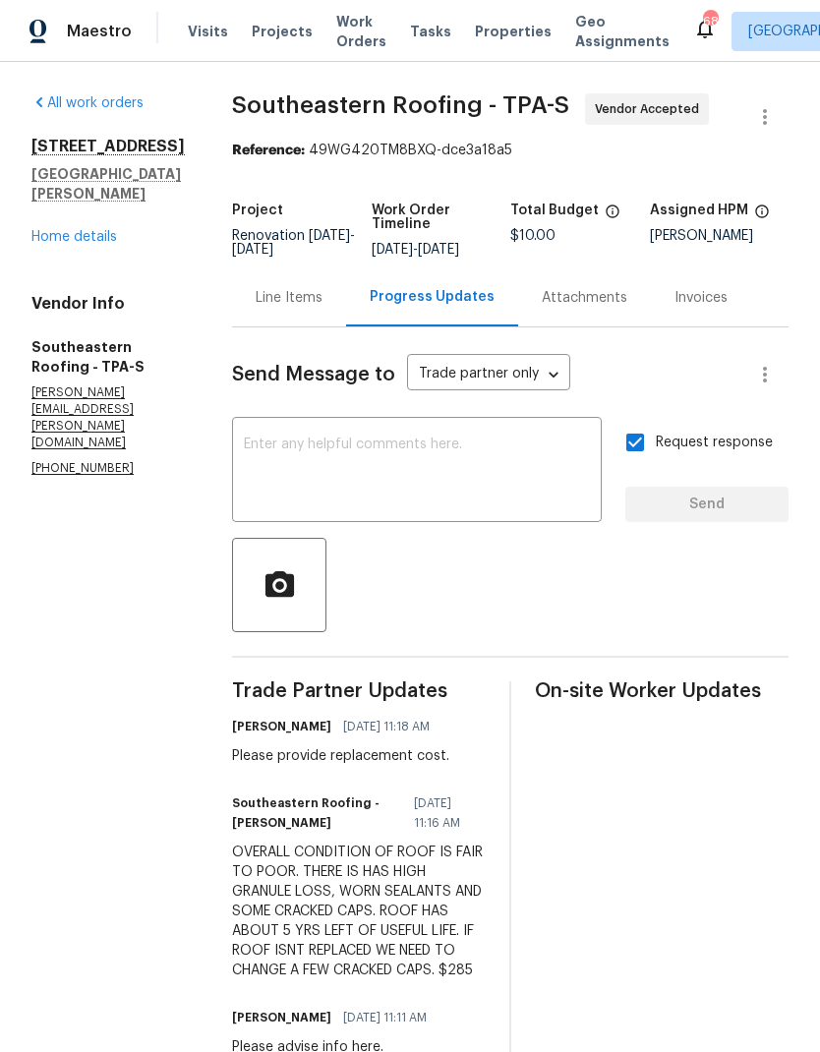
click at [68, 244] on link "Home details" at bounding box center [74, 237] width 86 height 14
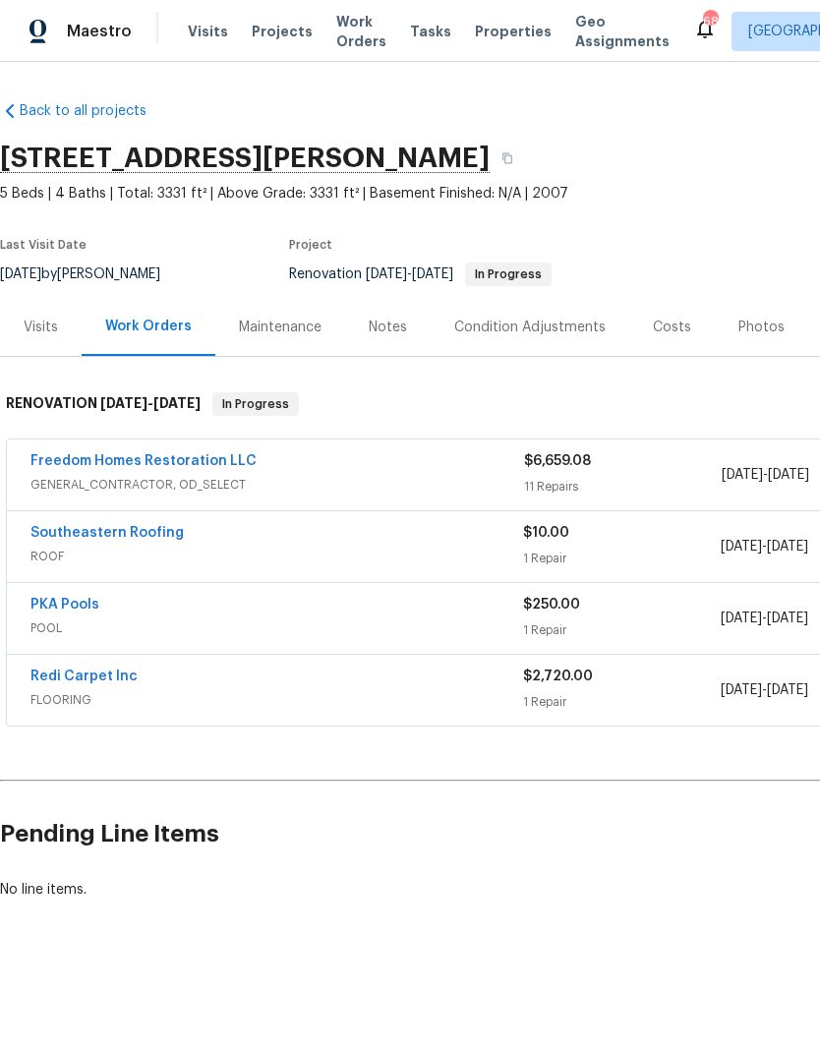
click at [78, 527] on link "Southeastern Roofing" at bounding box center [106, 533] width 153 height 14
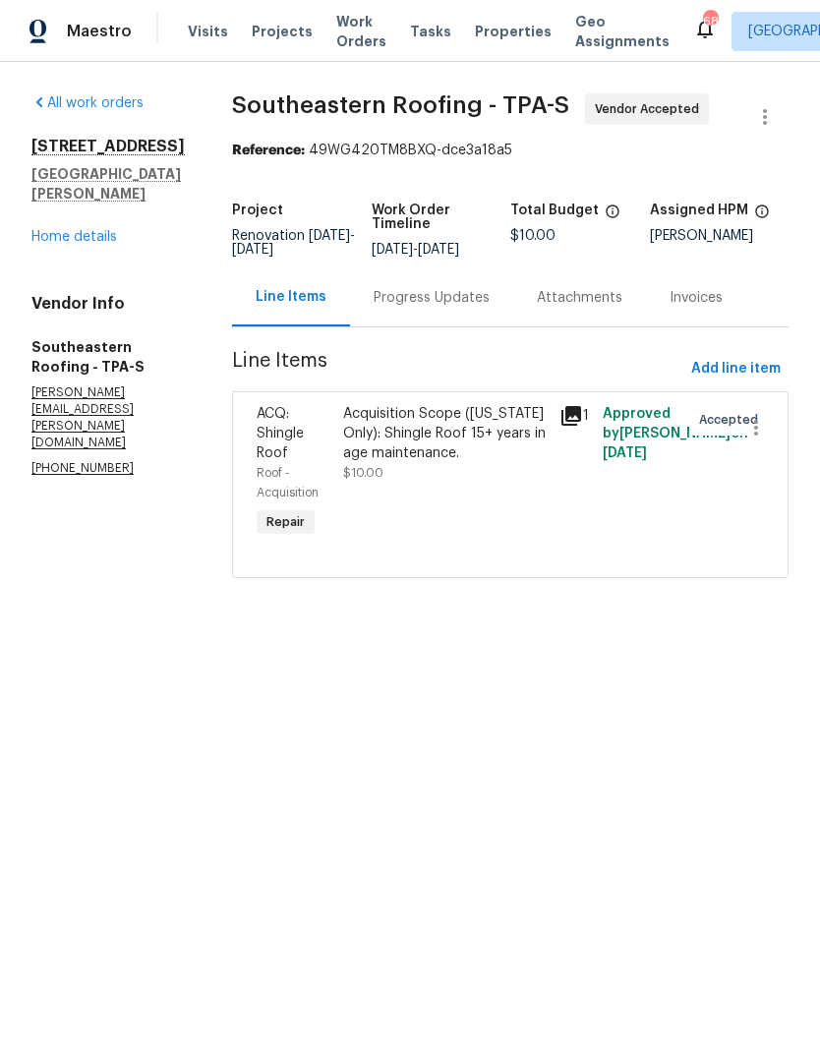
click at [431, 326] on div "Progress Updates" at bounding box center [431, 297] width 163 height 58
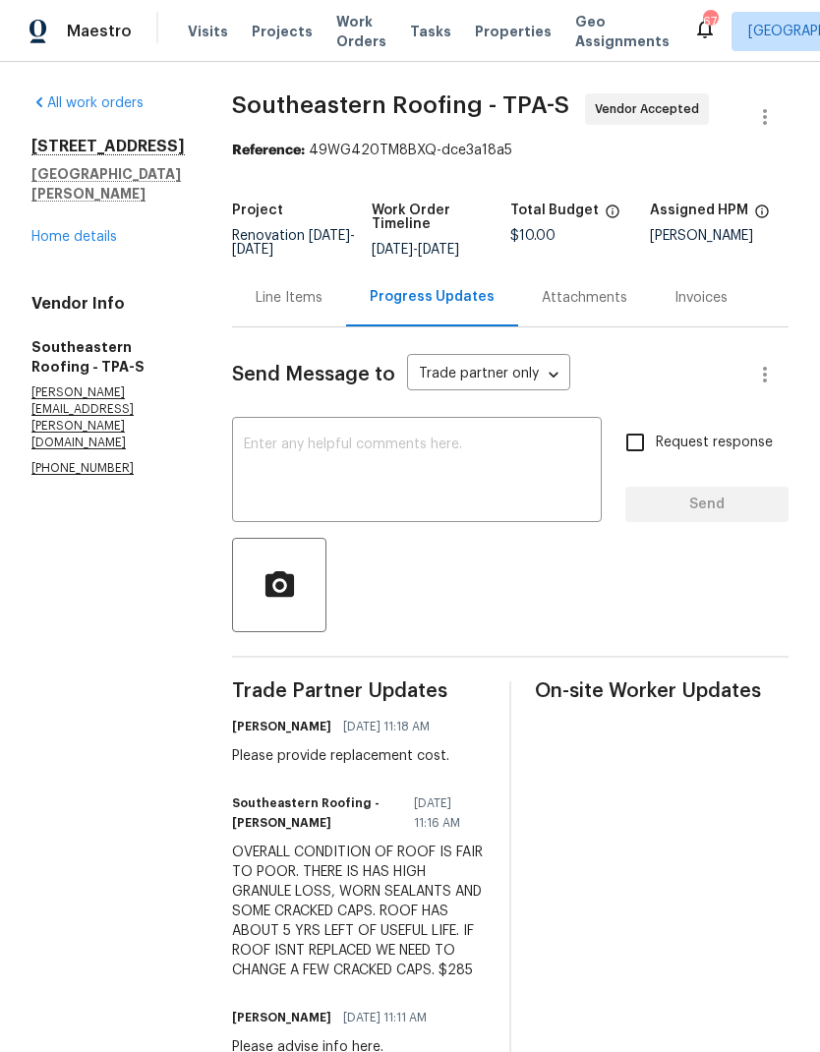
click at [65, 244] on link "Home details" at bounding box center [74, 237] width 86 height 14
